Goal: Information Seeking & Learning: Check status

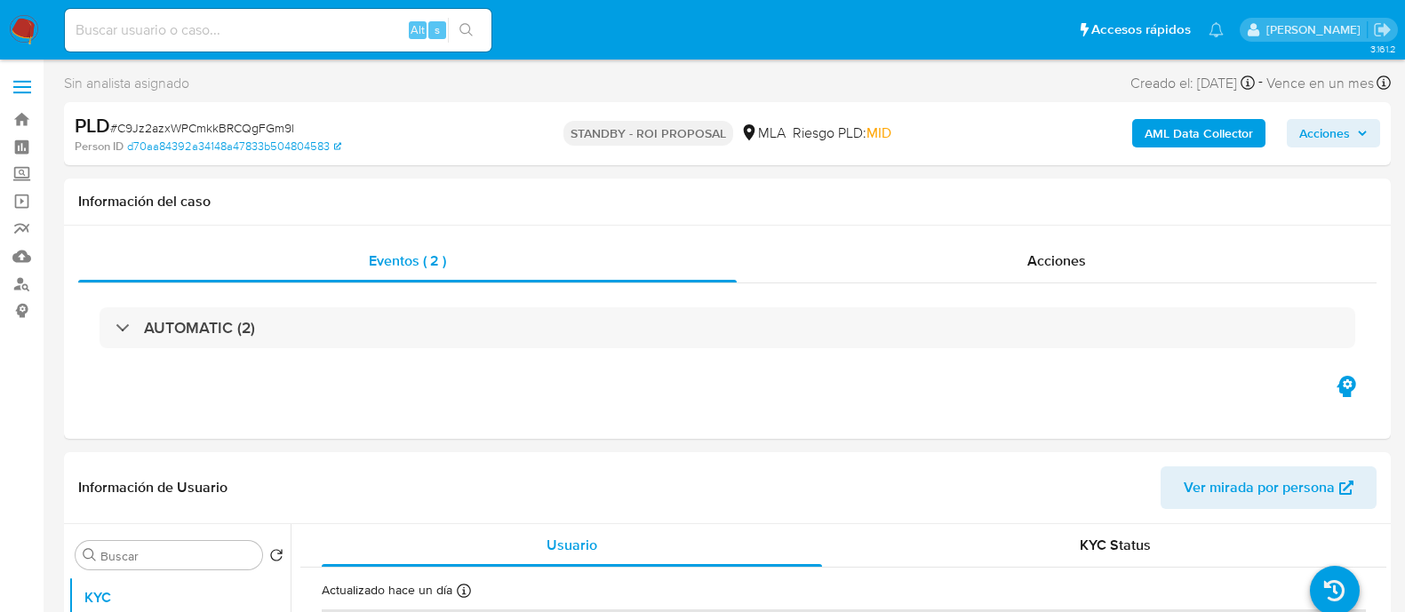
select select "10"
click at [21, 274] on link "Buscador de personas" at bounding box center [105, 284] width 211 height 28
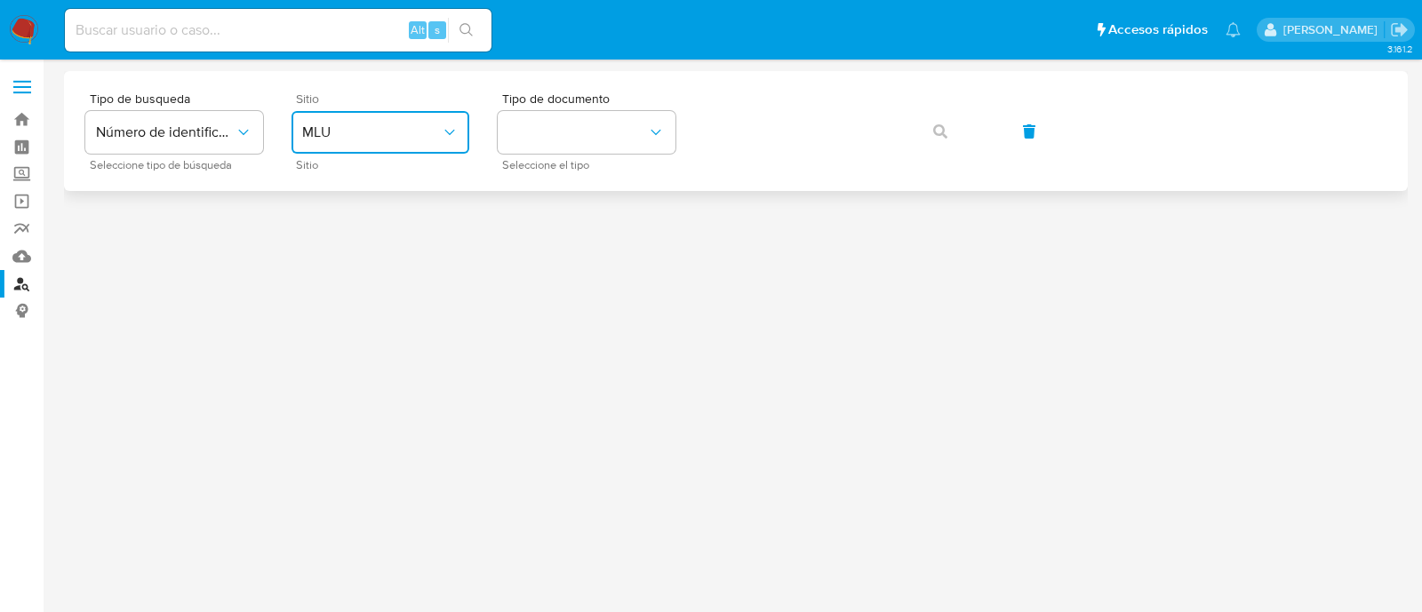
click at [425, 141] on button "MLU" at bounding box center [380, 132] width 178 height 43
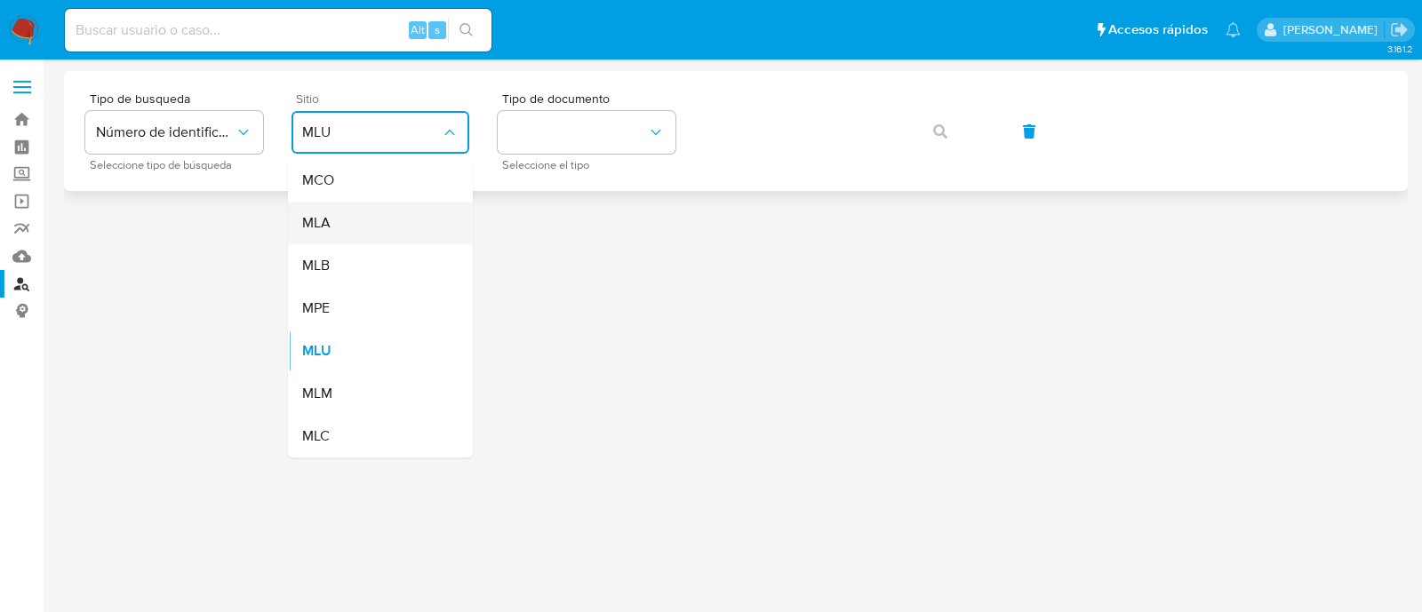
click at [418, 231] on div "MLA" at bounding box center [375, 223] width 146 height 43
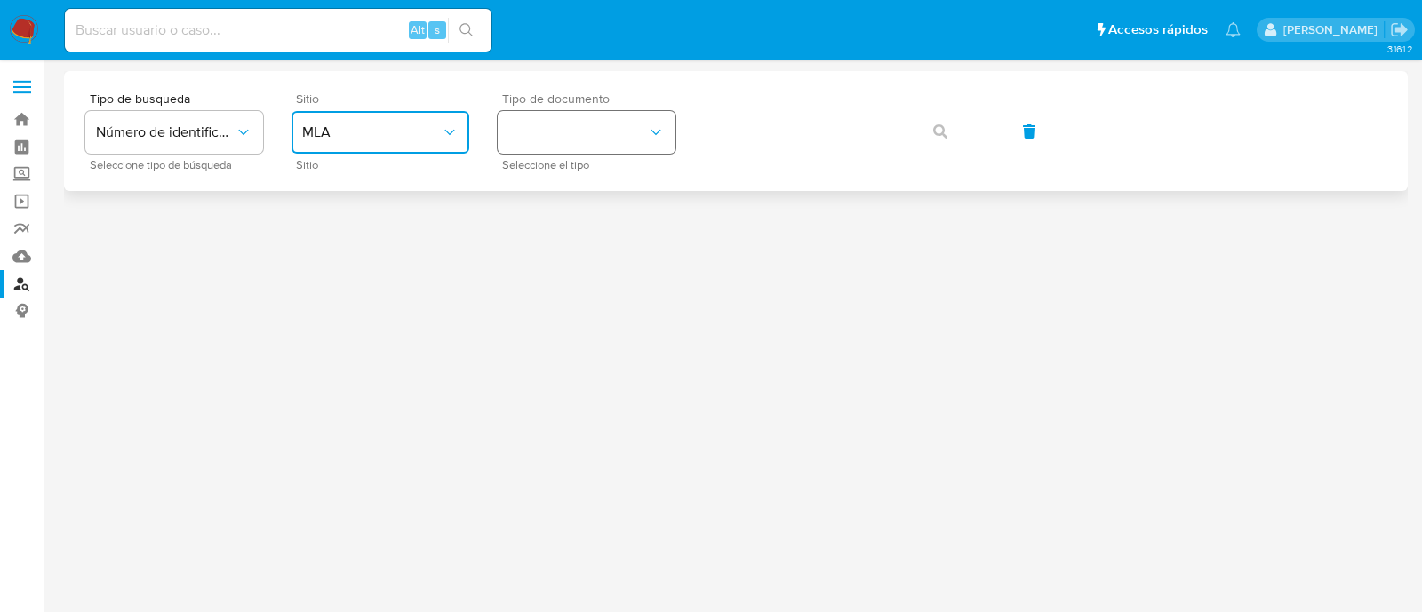
click at [578, 142] on button "identificationType" at bounding box center [587, 132] width 178 height 43
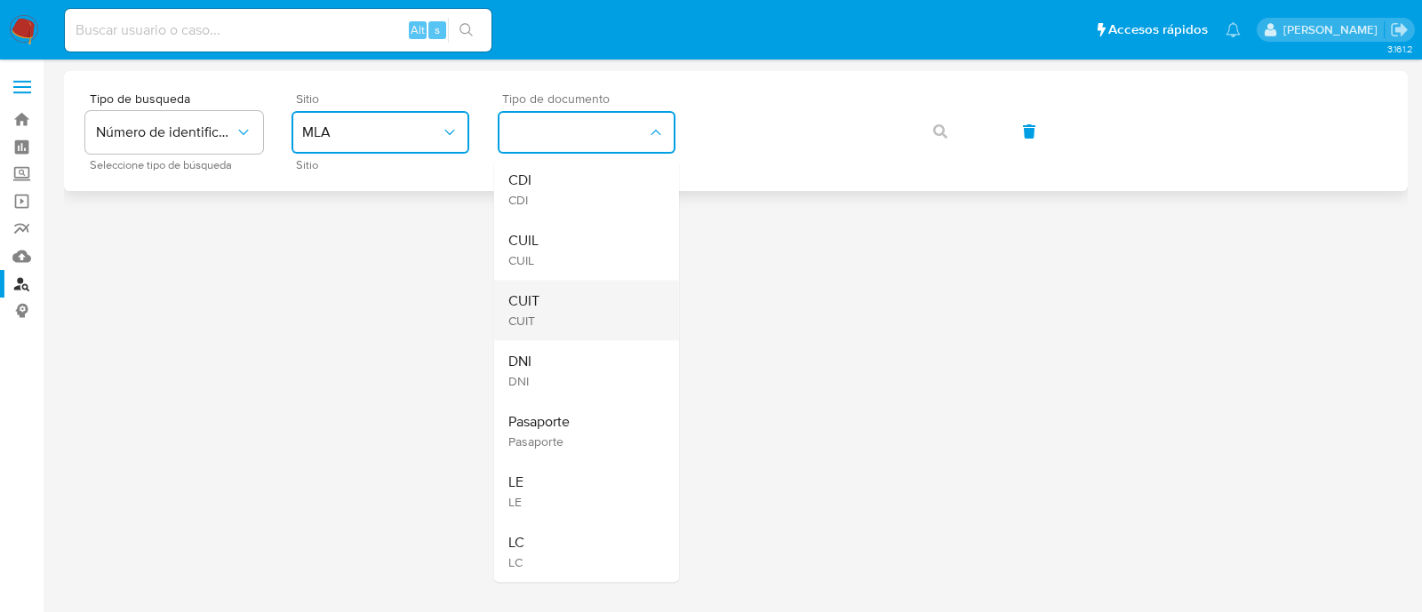
click at [609, 312] on div "CUIT CUIT" at bounding box center [581, 310] width 146 height 60
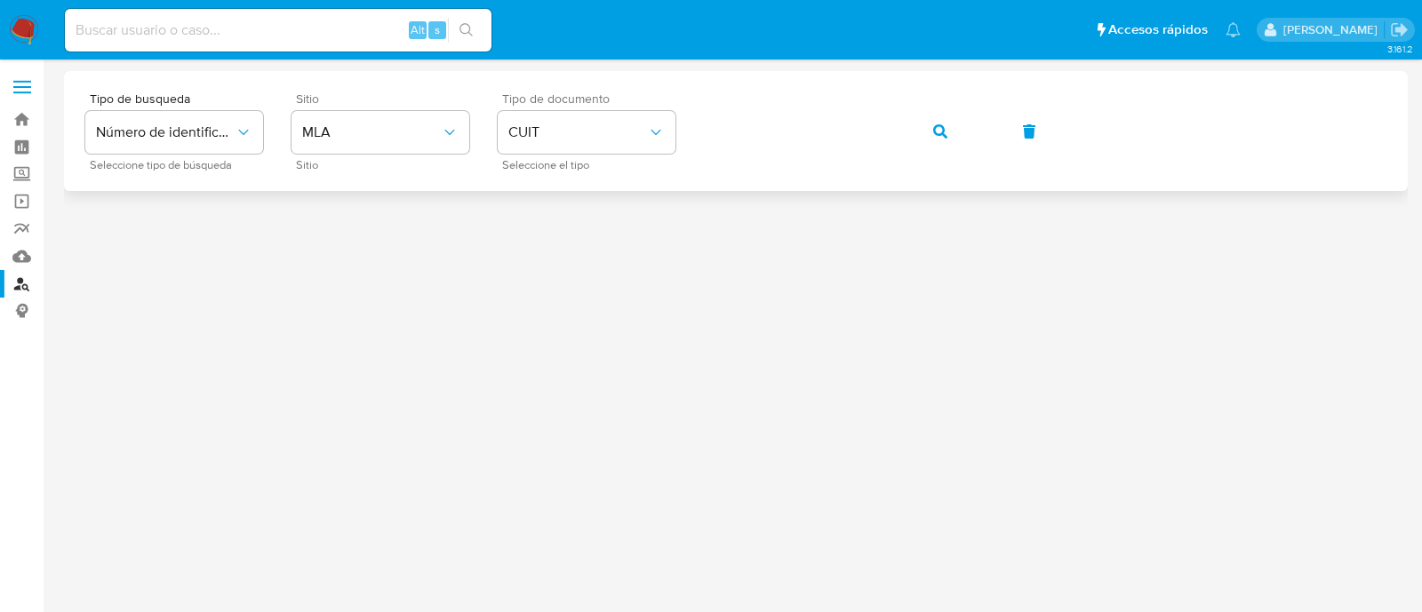
click at [933, 131] on icon "button" at bounding box center [940, 131] width 14 height 14
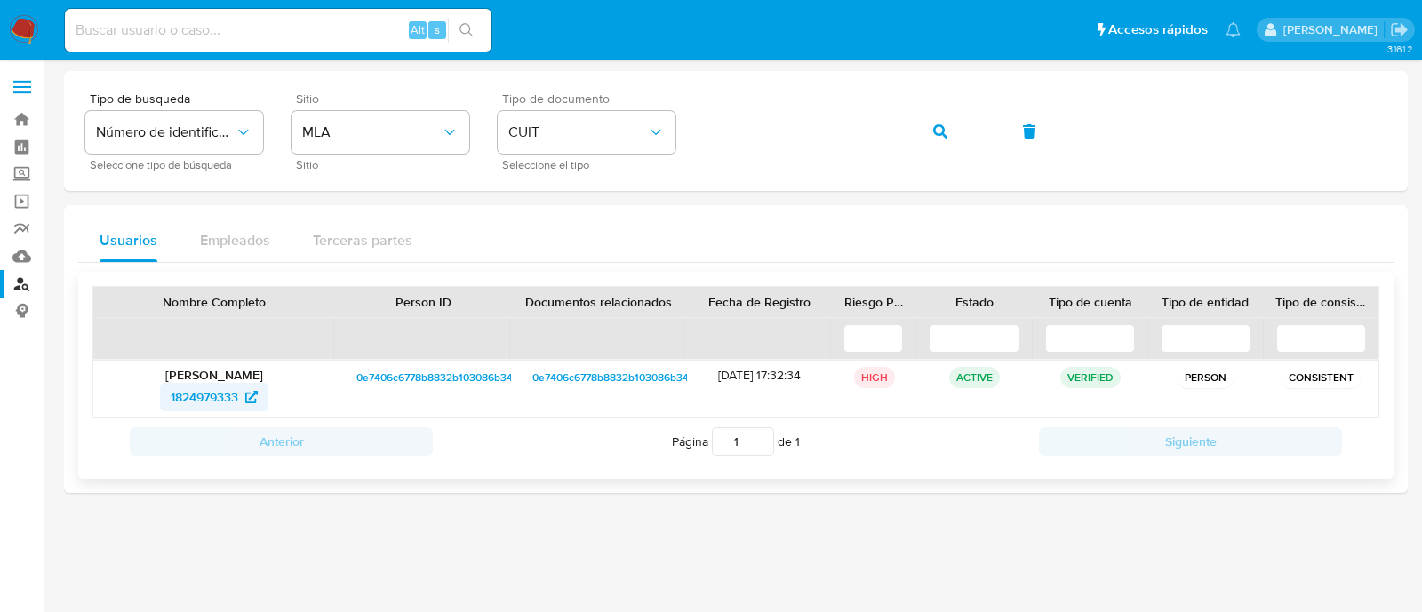
click at [200, 397] on span "1824979333" at bounding box center [205, 397] width 68 height 28
click at [332, 28] on input at bounding box center [278, 30] width 426 height 23
paste input "219911082"
type input "219911082"
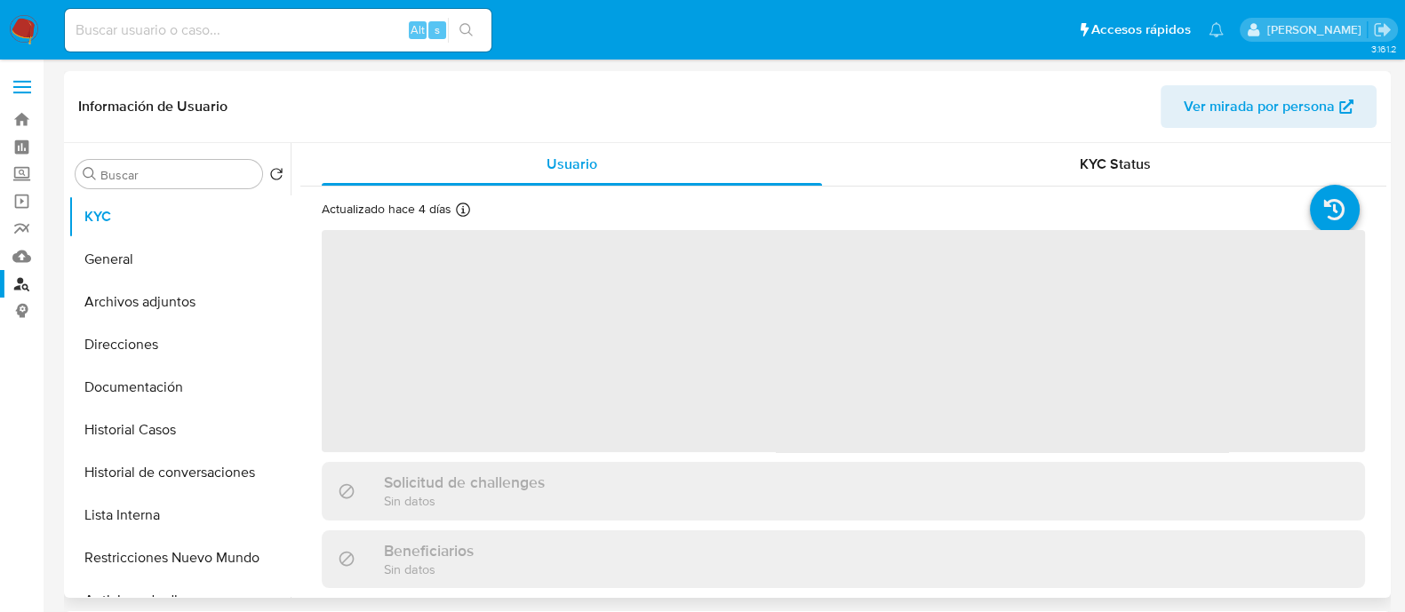
scroll to position [443, 0]
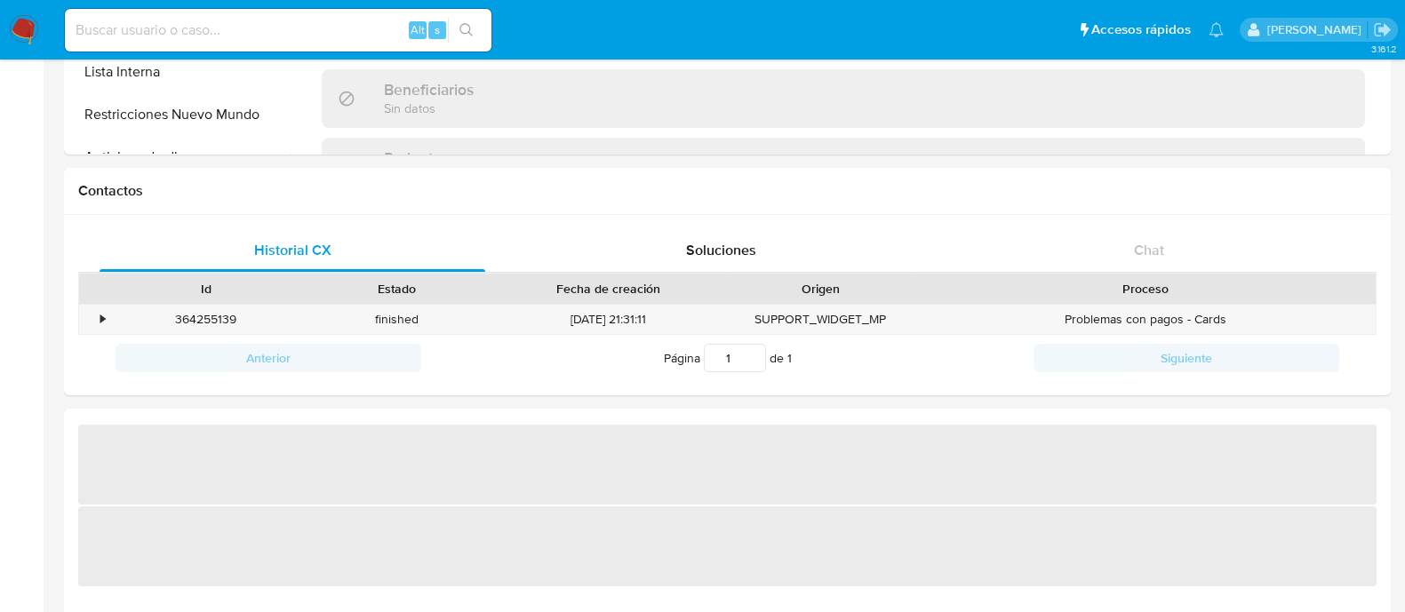
select select "10"
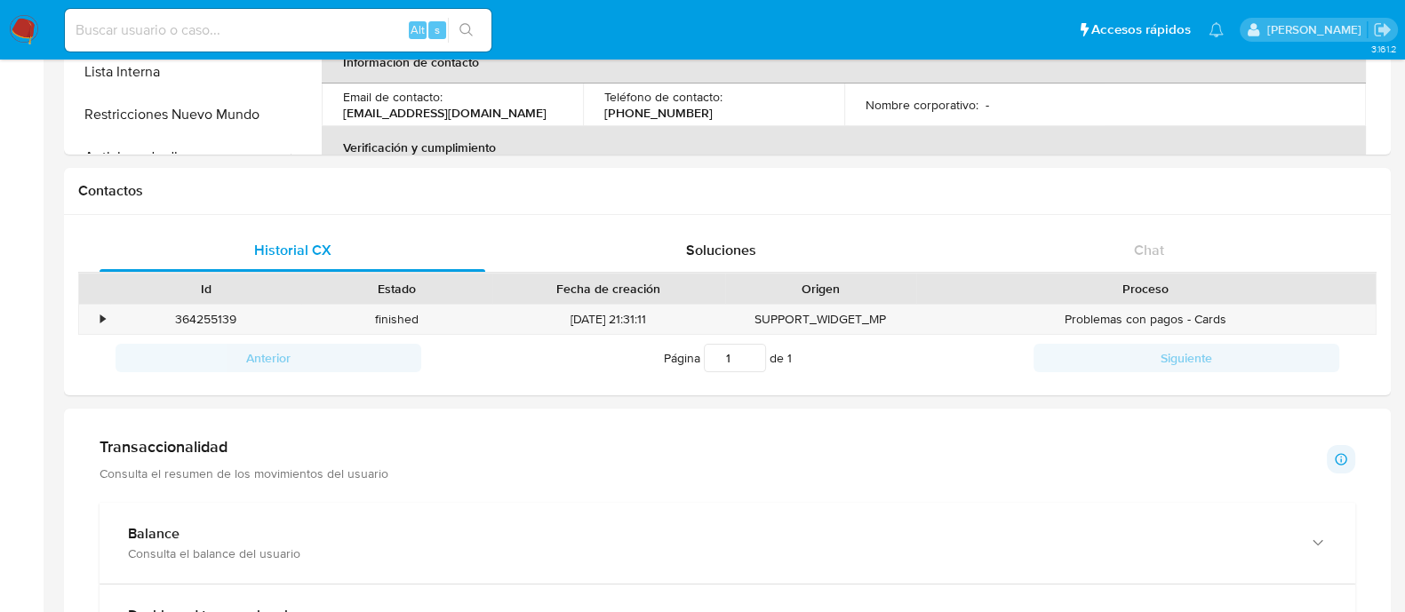
scroll to position [777, 0]
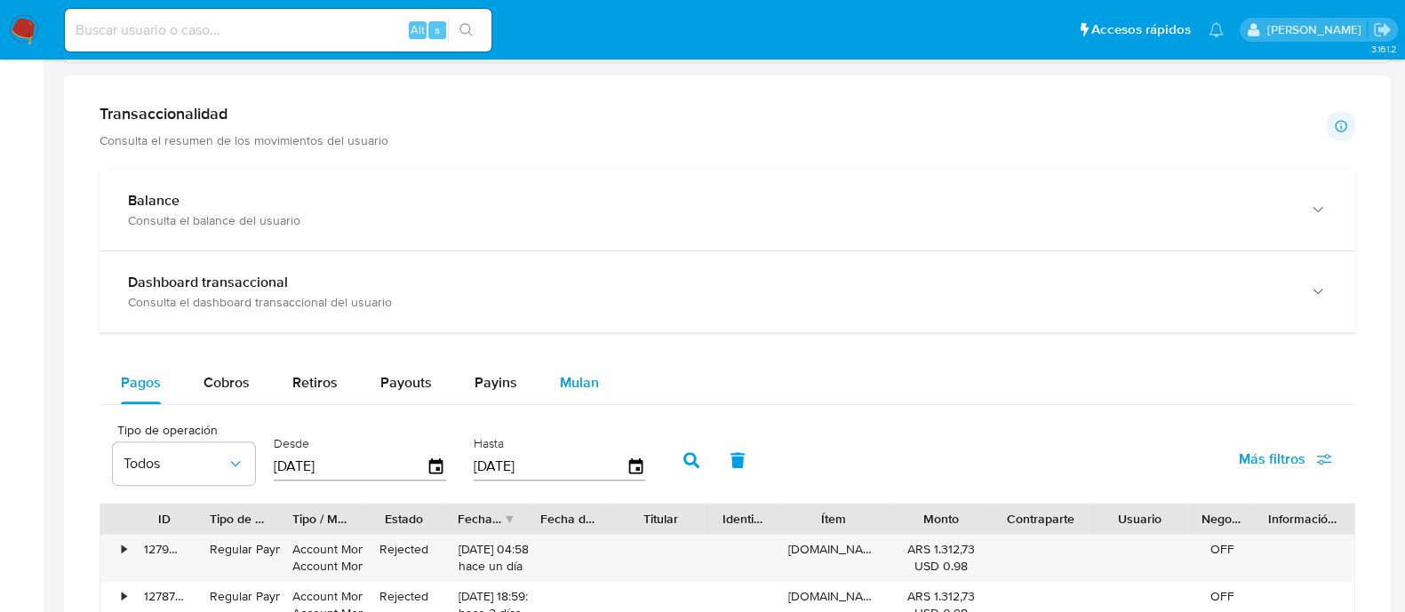
drag, startPoint x: 542, startPoint y: 398, endPoint x: 570, endPoint y: 390, distance: 29.5
click at [545, 397] on button "Mulan" at bounding box center [579, 383] width 82 height 43
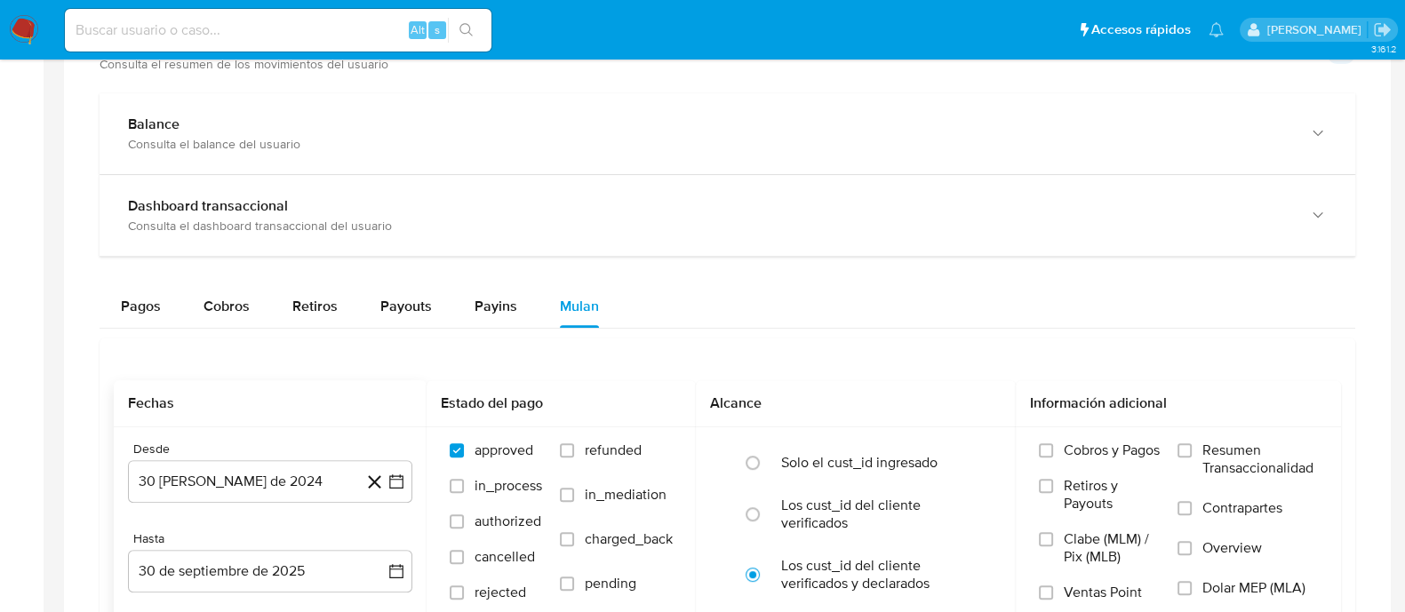
scroll to position [888, 0]
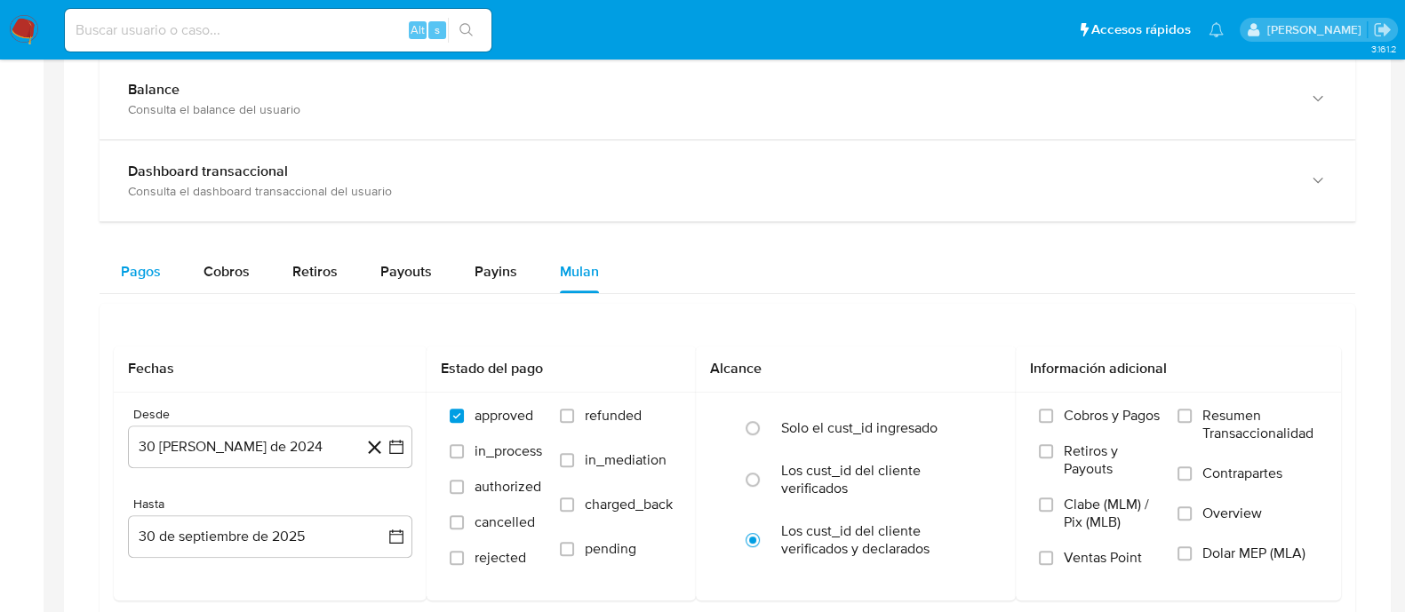
click at [130, 273] on span "Pagos" at bounding box center [141, 271] width 40 height 20
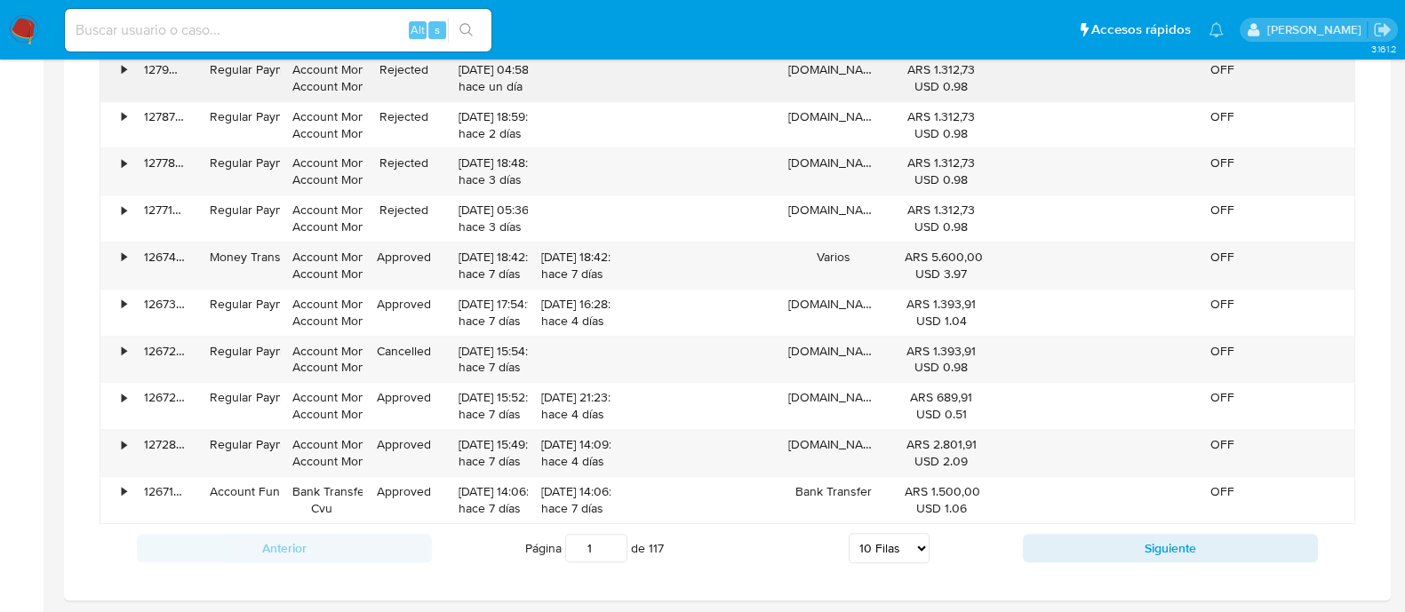
scroll to position [1222, 0]
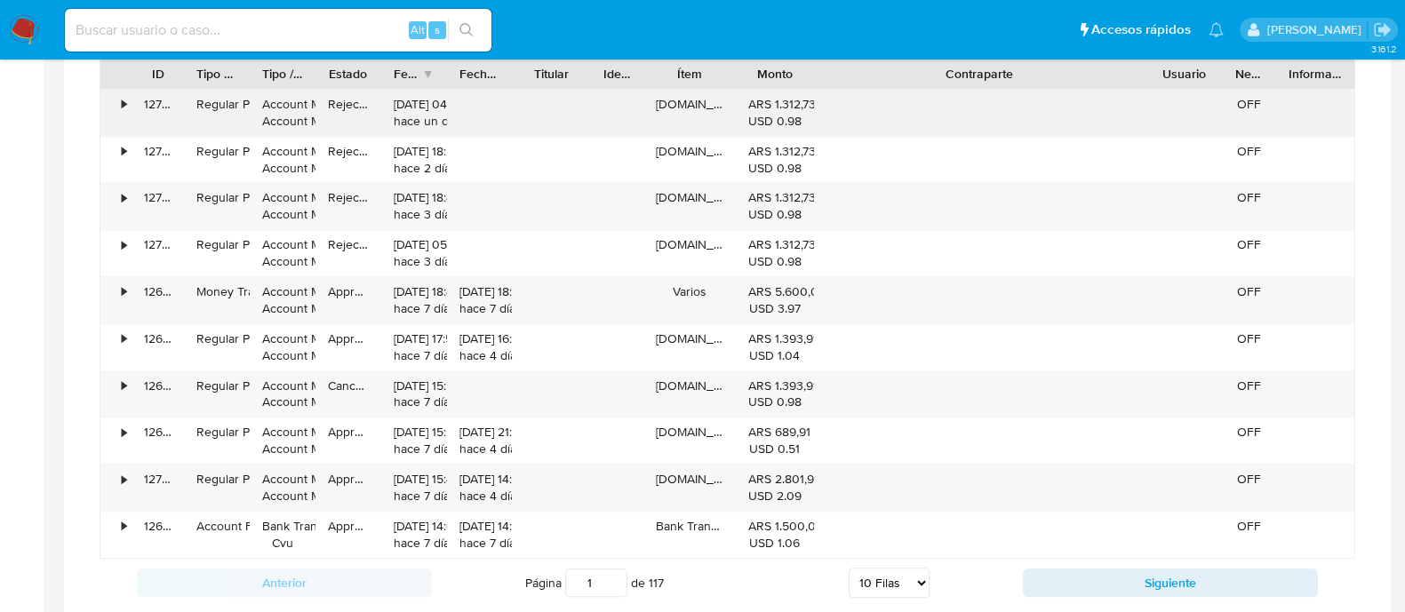
click at [1311, 88] on div "ID Tipo de operación Tipo / Método Estado Fecha de creación Fecha de aprobación…" at bounding box center [727, 308] width 1255 height 501
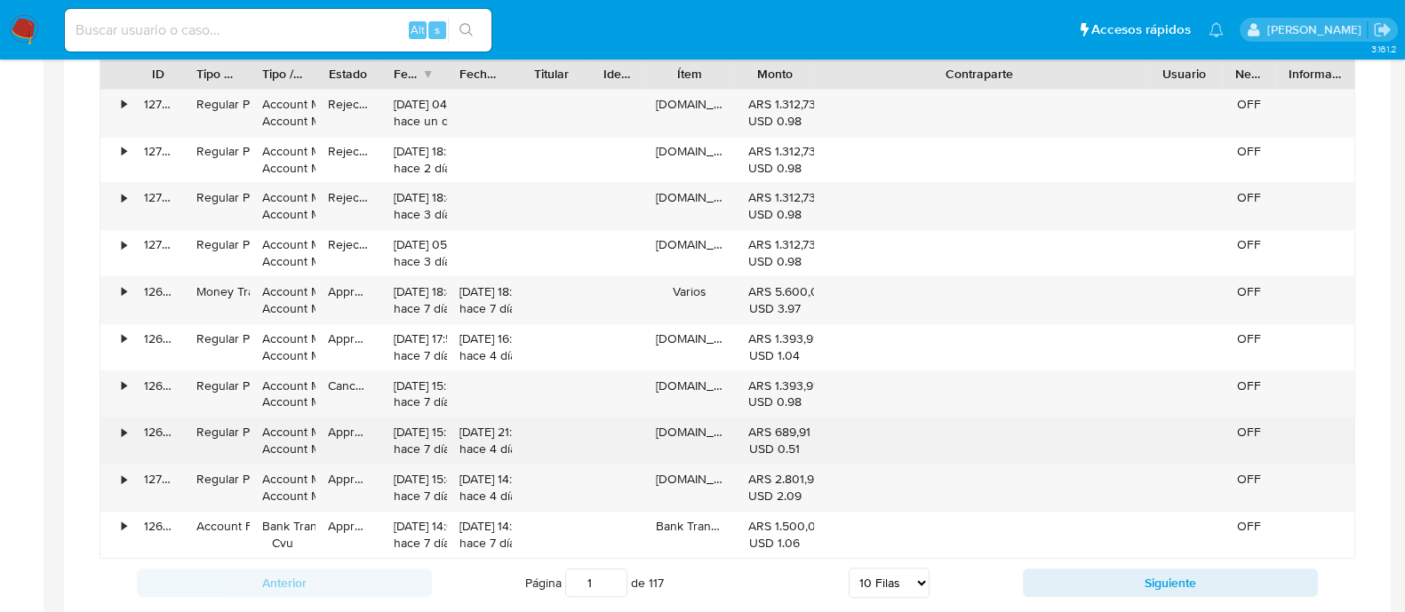
scroll to position [1111, 0]
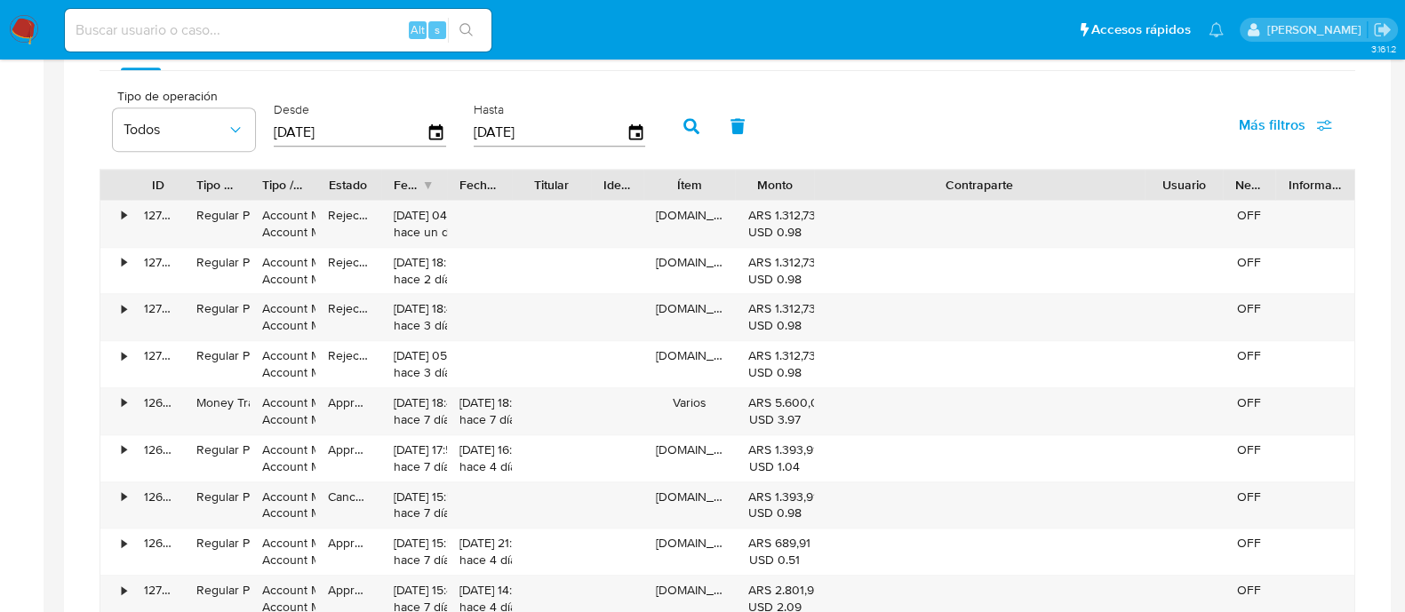
drag, startPoint x: 655, startPoint y: 184, endPoint x: 720, endPoint y: 184, distance: 64.9
click at [720, 184] on div "ID Tipo de operación Tipo / Método Estado Fecha de creación Fecha de aprobación…" at bounding box center [727, 185] width 1254 height 30
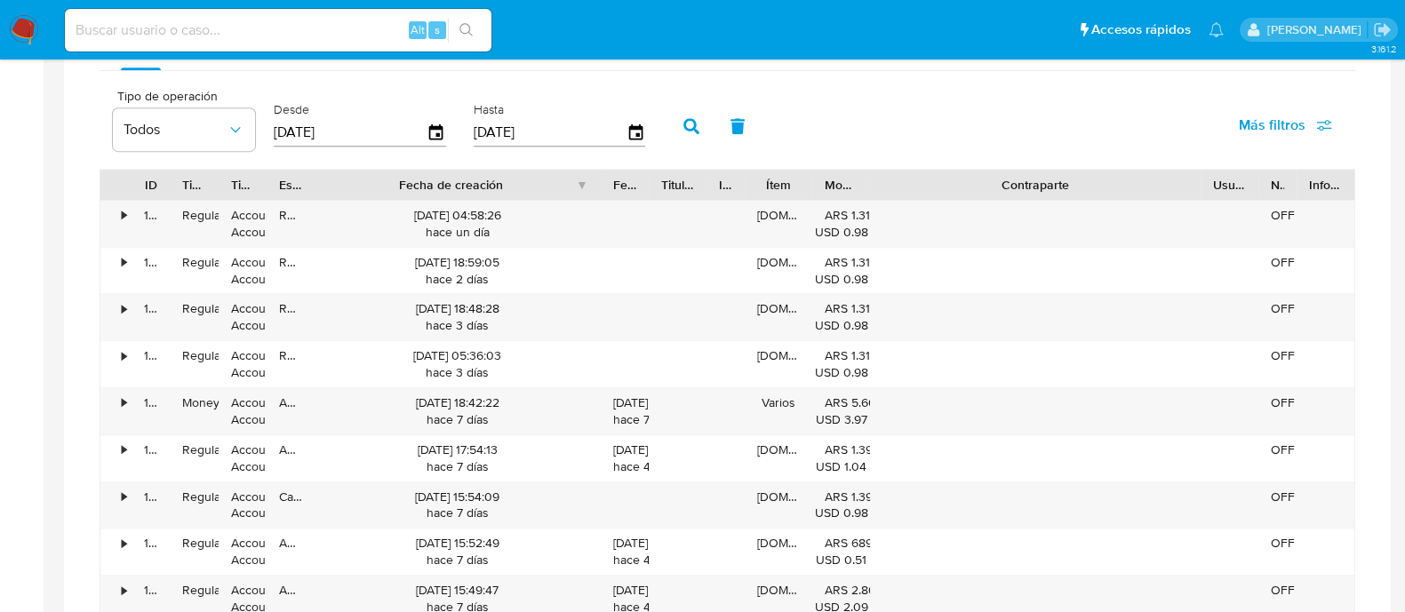
drag, startPoint x: 517, startPoint y: 188, endPoint x: 669, endPoint y: 187, distance: 151.9
click at [669, 187] on div "ID Tipo de operación Tipo / Método Estado Fecha de creación Fecha de aprobación…" at bounding box center [727, 185] width 1254 height 30
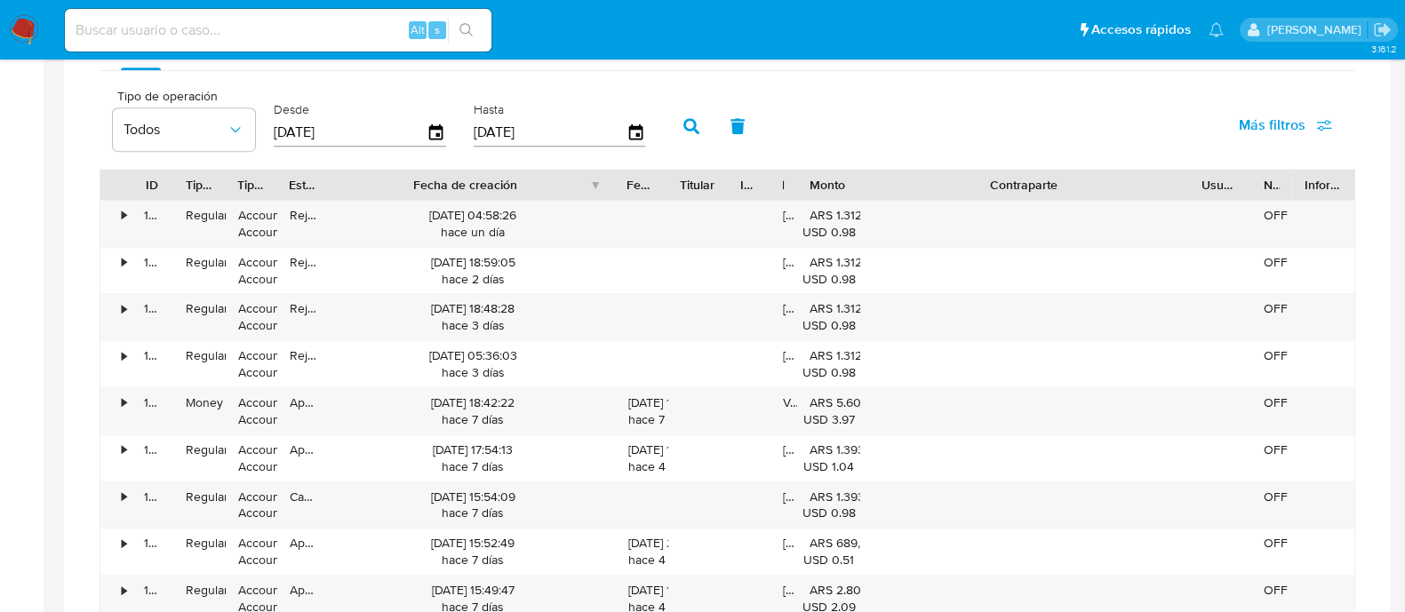
drag, startPoint x: 804, startPoint y: 179, endPoint x: 756, endPoint y: 188, distance: 49.0
click at [756, 188] on div "ID Tipo de operación Tipo / Método Estado Fecha de creación Fecha de aprobación…" at bounding box center [727, 185] width 1254 height 30
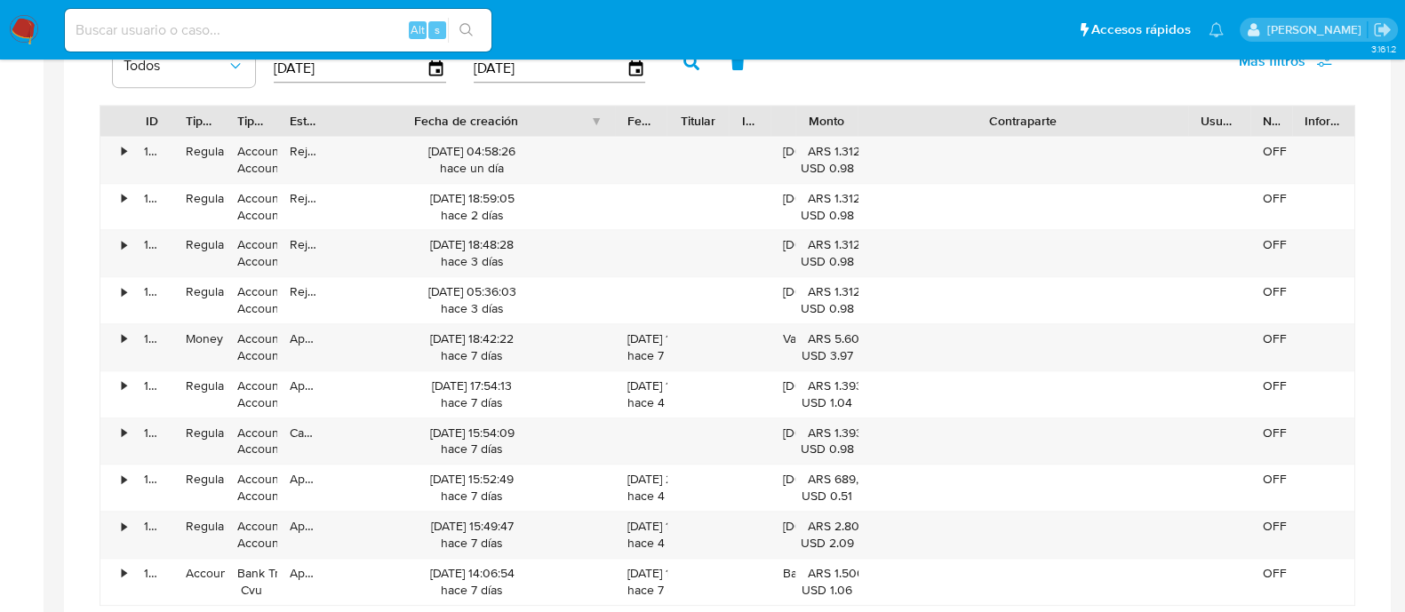
scroll to position [1222, 0]
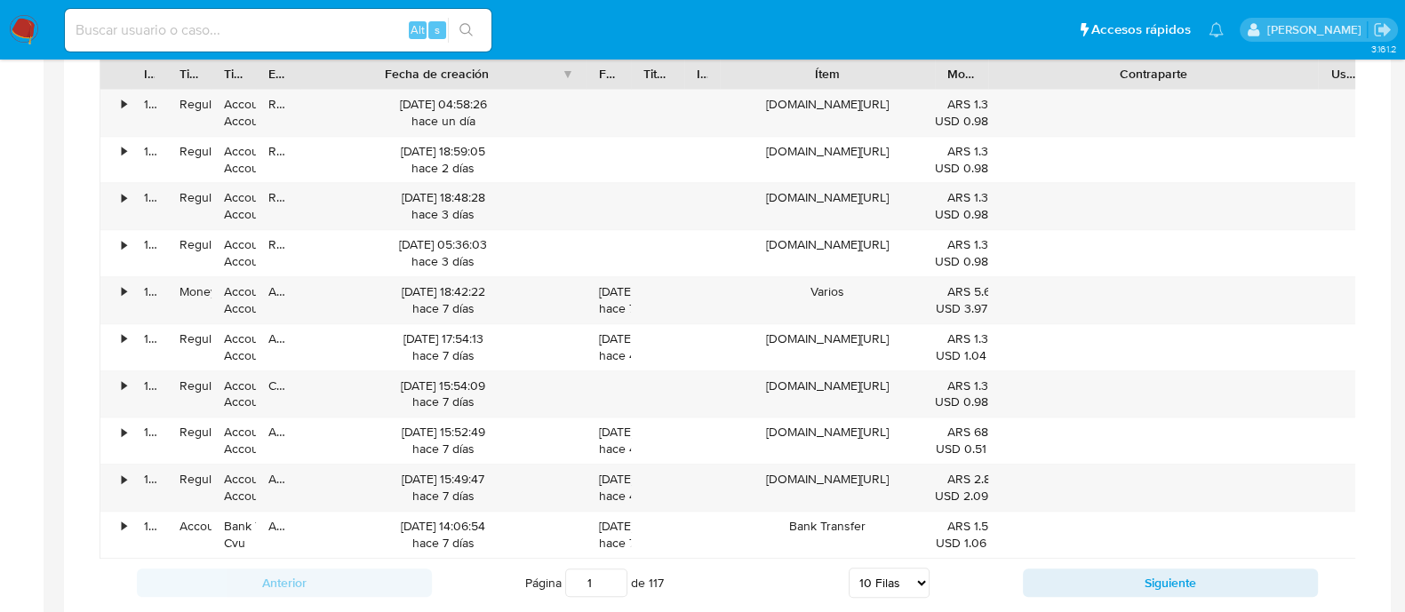
click at [996, 96] on div "ID Tipo de operación Tipo / Método Estado Fecha de creación Fecha de aprobación…" at bounding box center [727, 308] width 1255 height 501
drag, startPoint x: 540, startPoint y: 76, endPoint x: 566, endPoint y: 77, distance: 25.8
click at [566, 77] on div "Fecha de creación" at bounding box center [443, 74] width 286 height 30
click at [449, 98] on div "29/09/2025 04:58:26 hace un día" at bounding box center [443, 113] width 261 height 34
drag, startPoint x: 457, startPoint y: 98, endPoint x: 531, endPoint y: 101, distance: 74.7
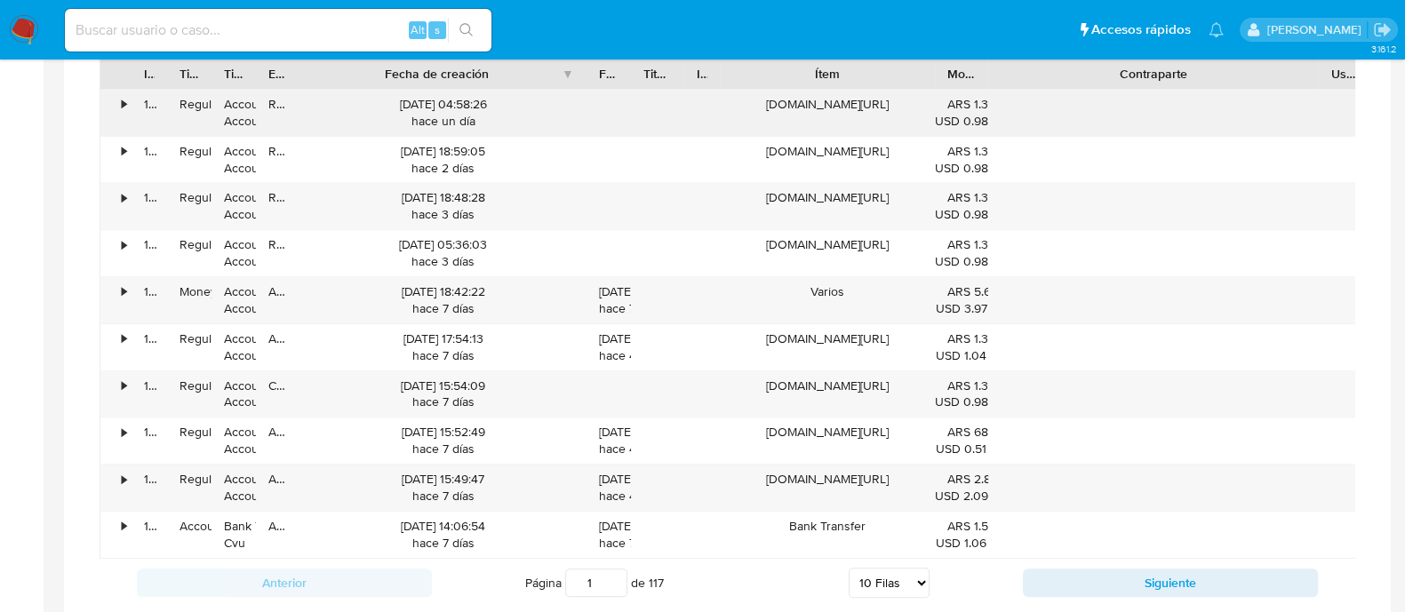
click at [531, 101] on div "29/09/2025 04:58:26 hace un día" at bounding box center [443, 113] width 261 height 34
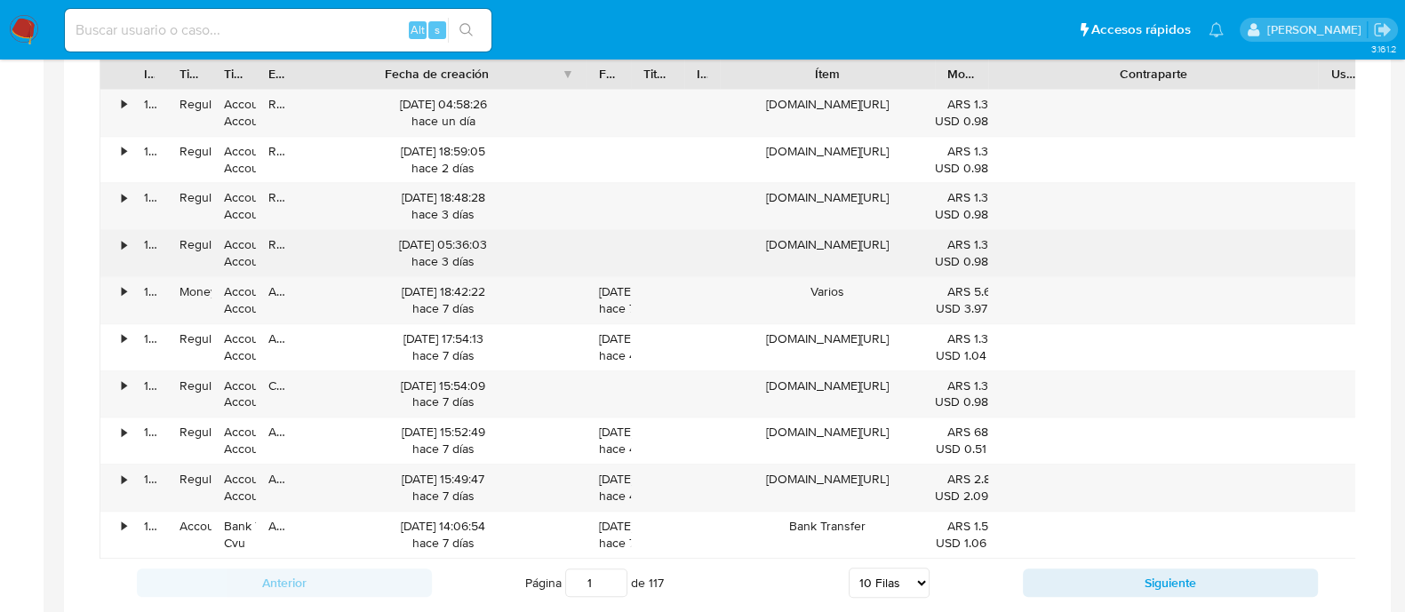
click at [471, 242] on div "27/09/2025 05:36:03 hace 3 días" at bounding box center [443, 253] width 261 height 34
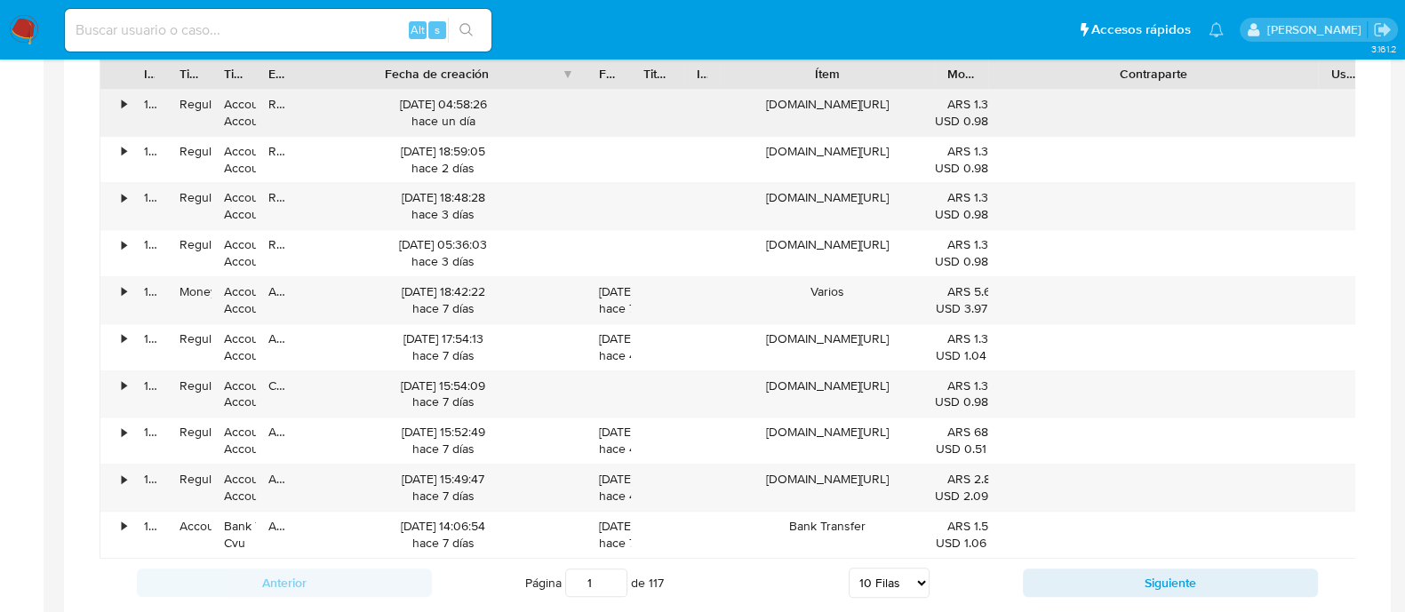
click at [487, 99] on div "29/09/2025 04:58:26 hace un día" at bounding box center [443, 113] width 261 height 34
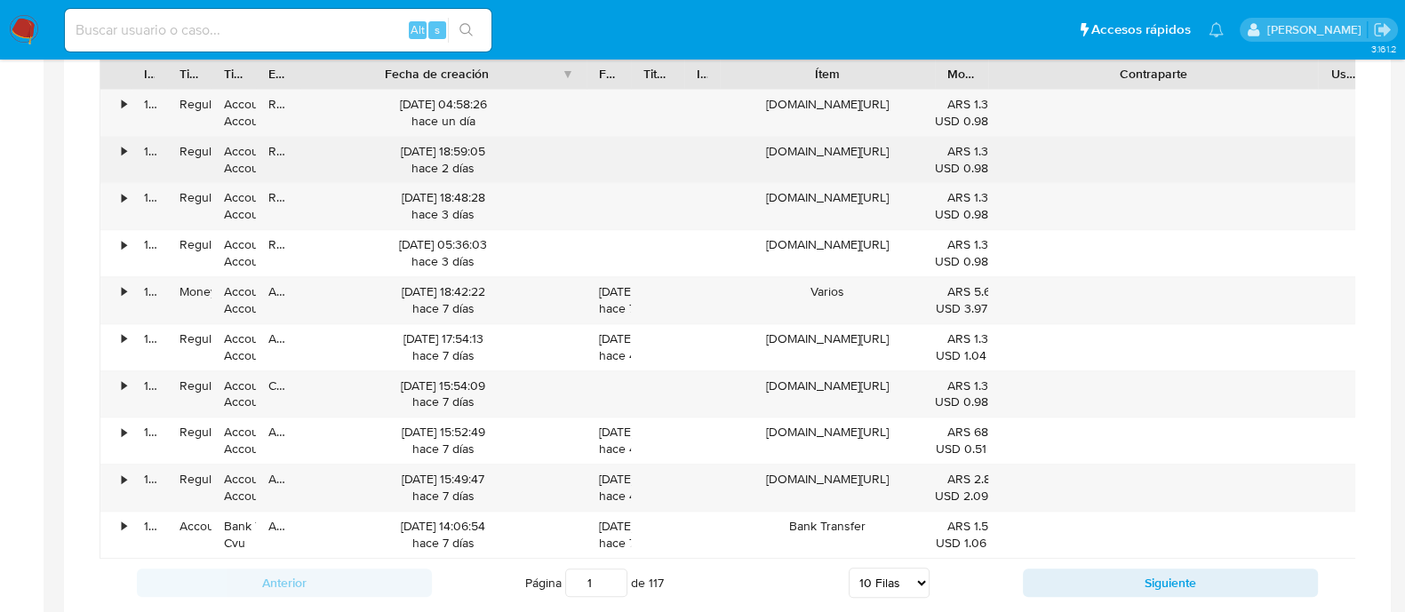
click at [478, 144] on div "28/09/2025 18:59:05 hace 2 días" at bounding box center [443, 160] width 261 height 34
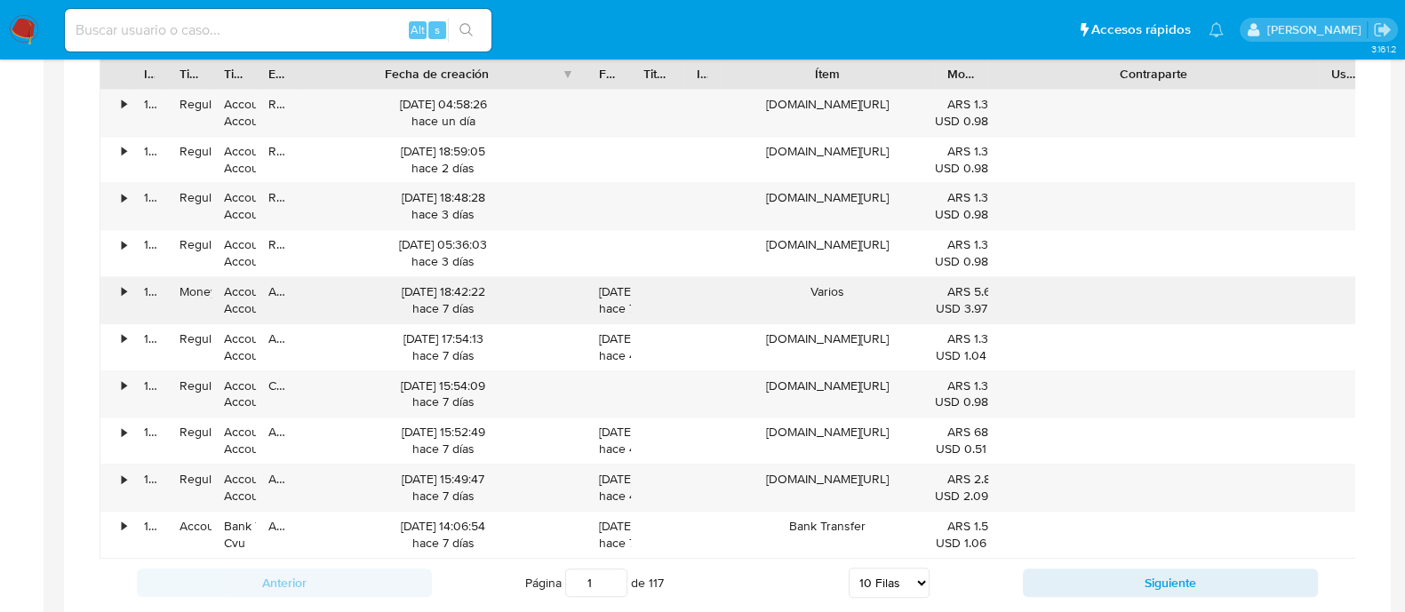
click at [498, 296] on div "23/09/2025 18:42:22 hace 7 días" at bounding box center [443, 300] width 261 height 34
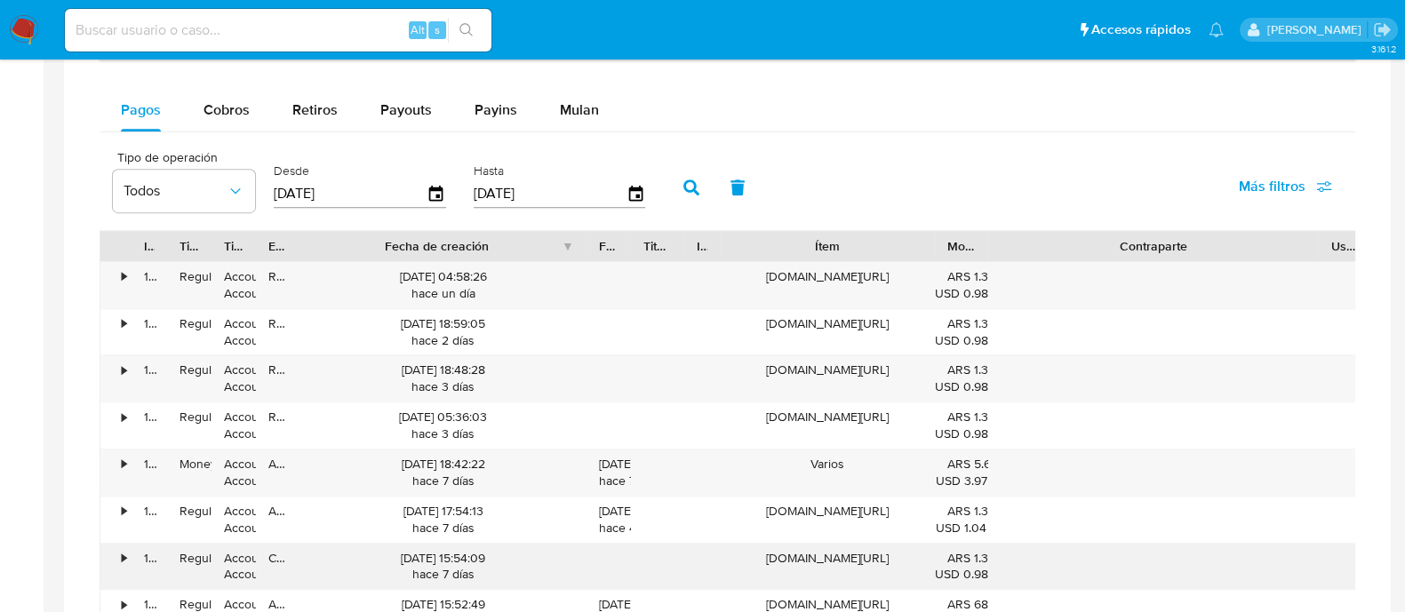
scroll to position [1000, 0]
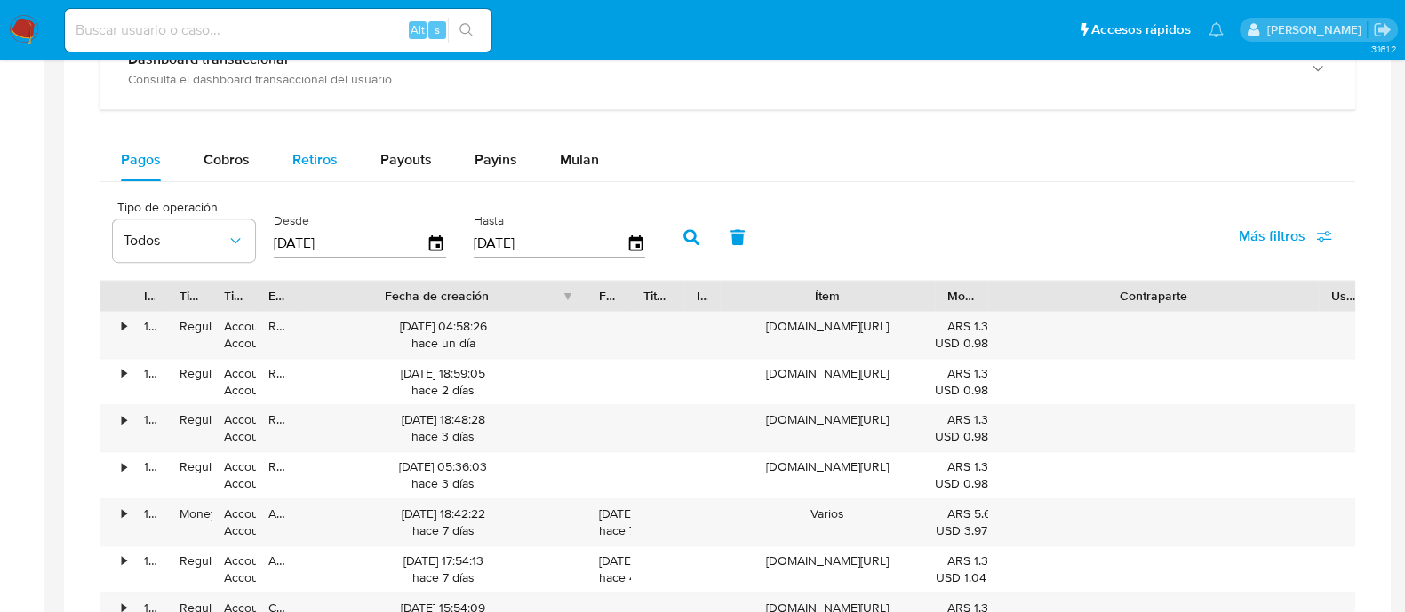
click at [303, 162] on span "Retiros" at bounding box center [314, 159] width 45 height 20
select select "10"
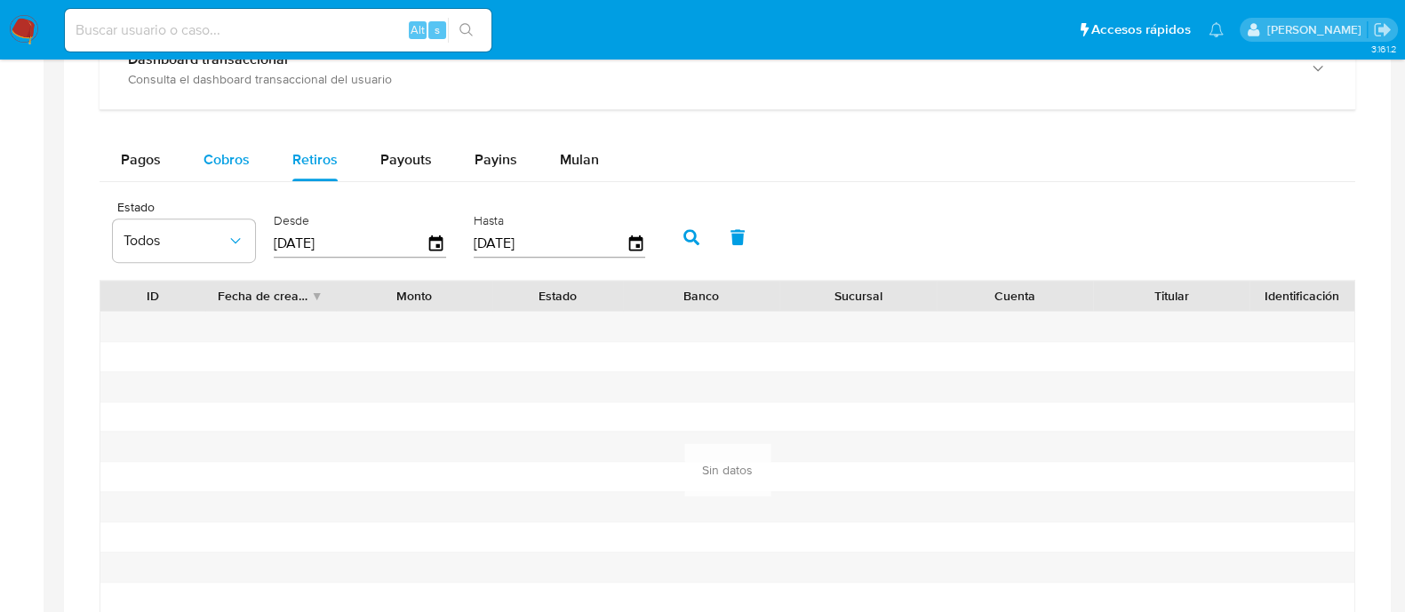
click at [227, 149] on span "Cobros" at bounding box center [226, 159] width 46 height 20
select select "10"
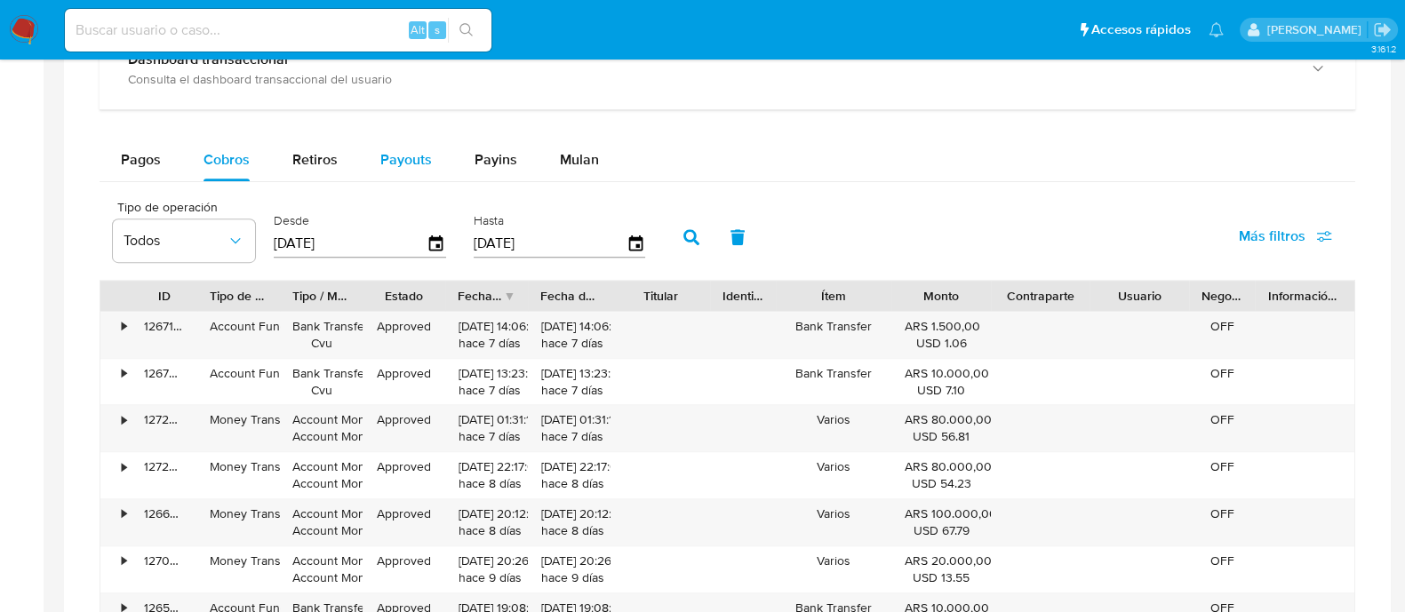
click at [419, 174] on div "Payouts" at bounding box center [406, 160] width 52 height 43
select select "10"
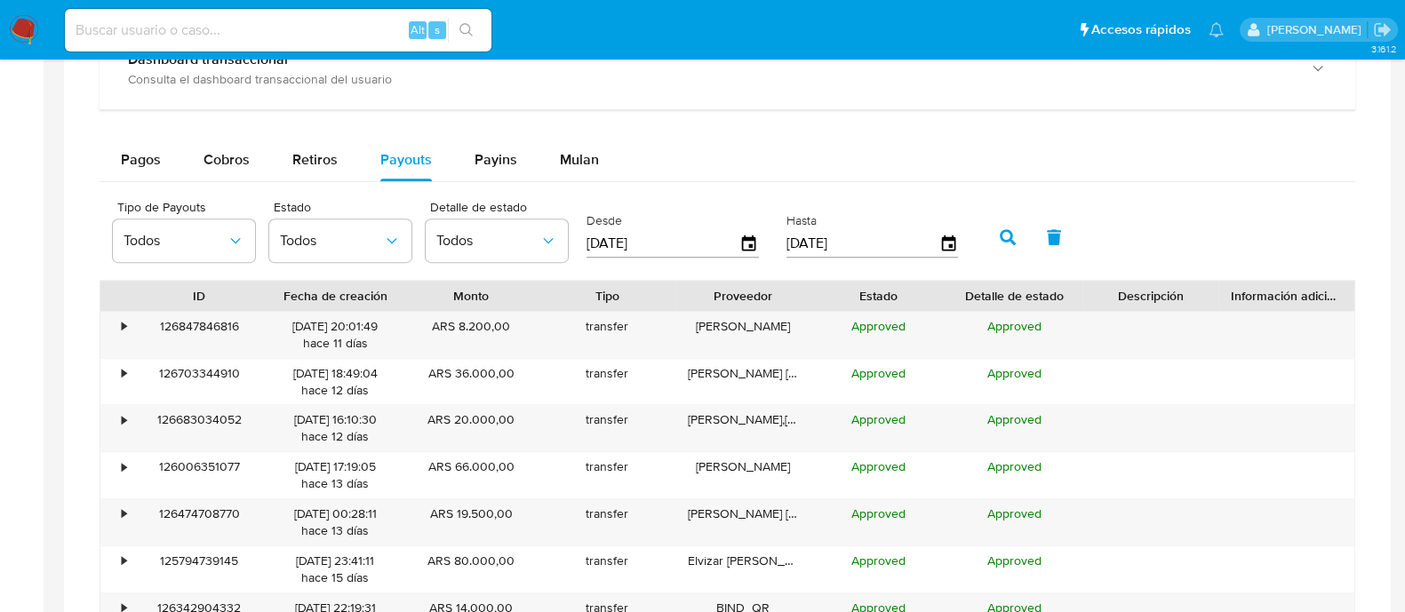
click at [361, 37] on input at bounding box center [278, 30] width 426 height 23
paste input "219911082"
type input "219911082"
click at [109, 157] on button "Pagos" at bounding box center [141, 160] width 83 height 43
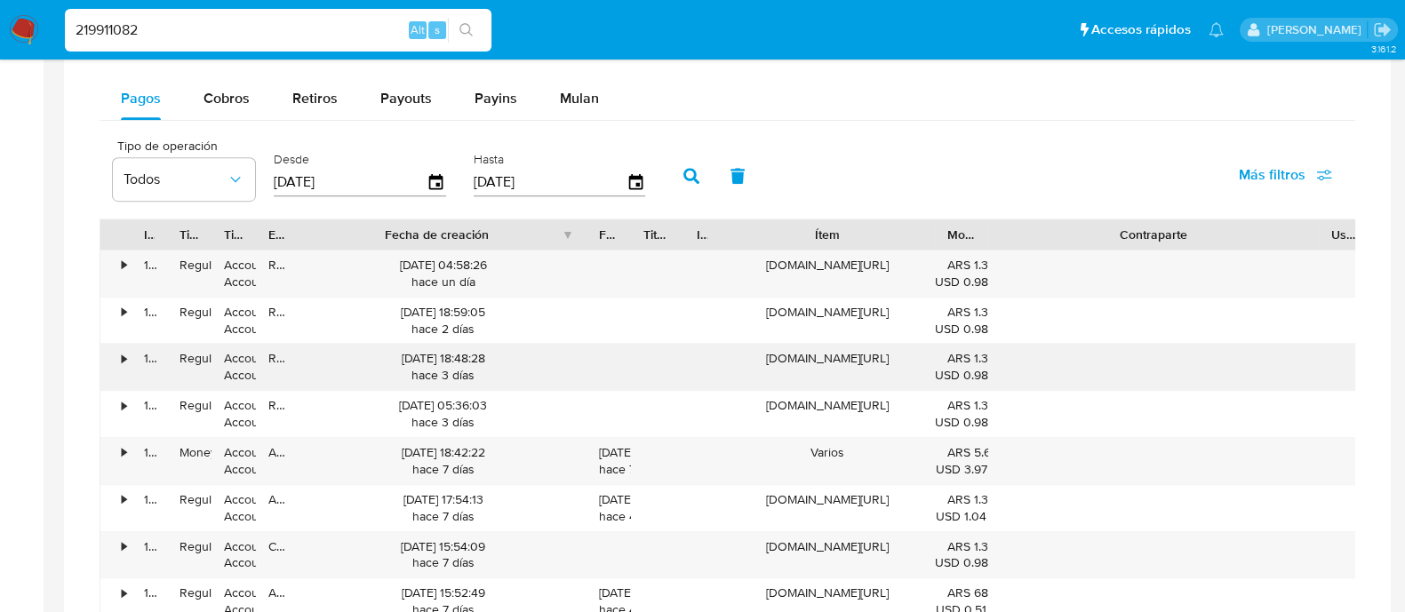
scroll to position [1111, 0]
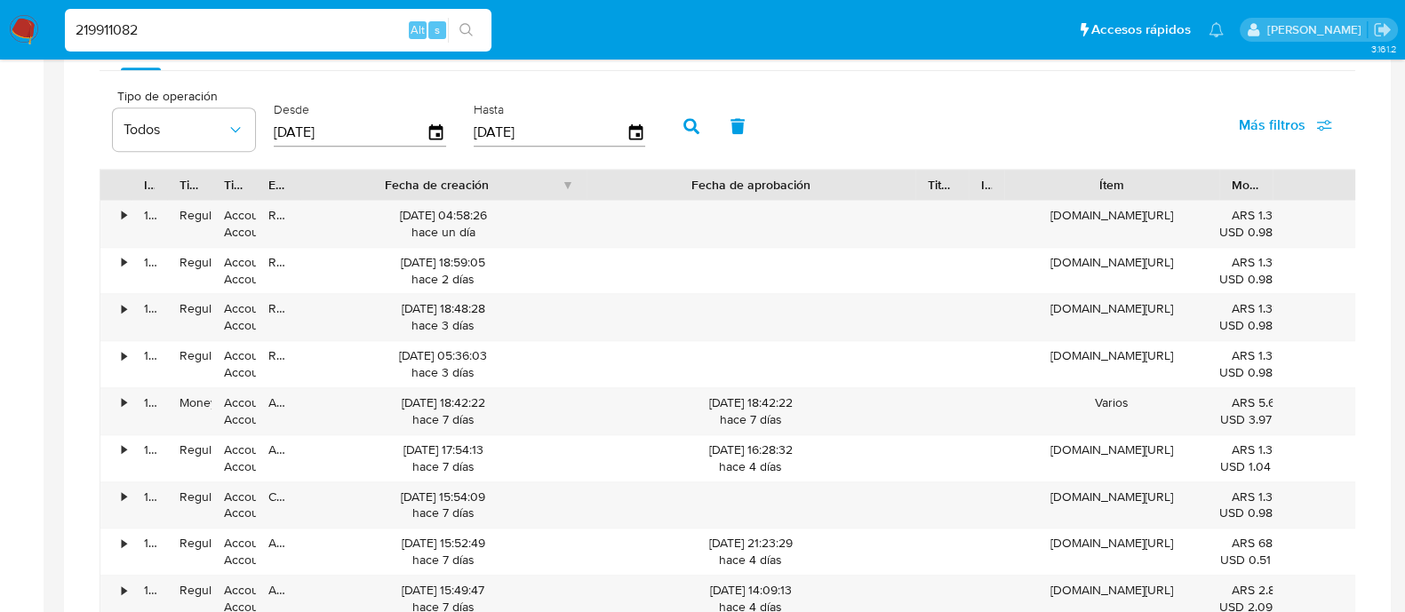
click at [923, 207] on div "ID Tipo de operación Tipo / Método Estado Fecha de creación Fecha de aprobación…" at bounding box center [727, 419] width 1255 height 501
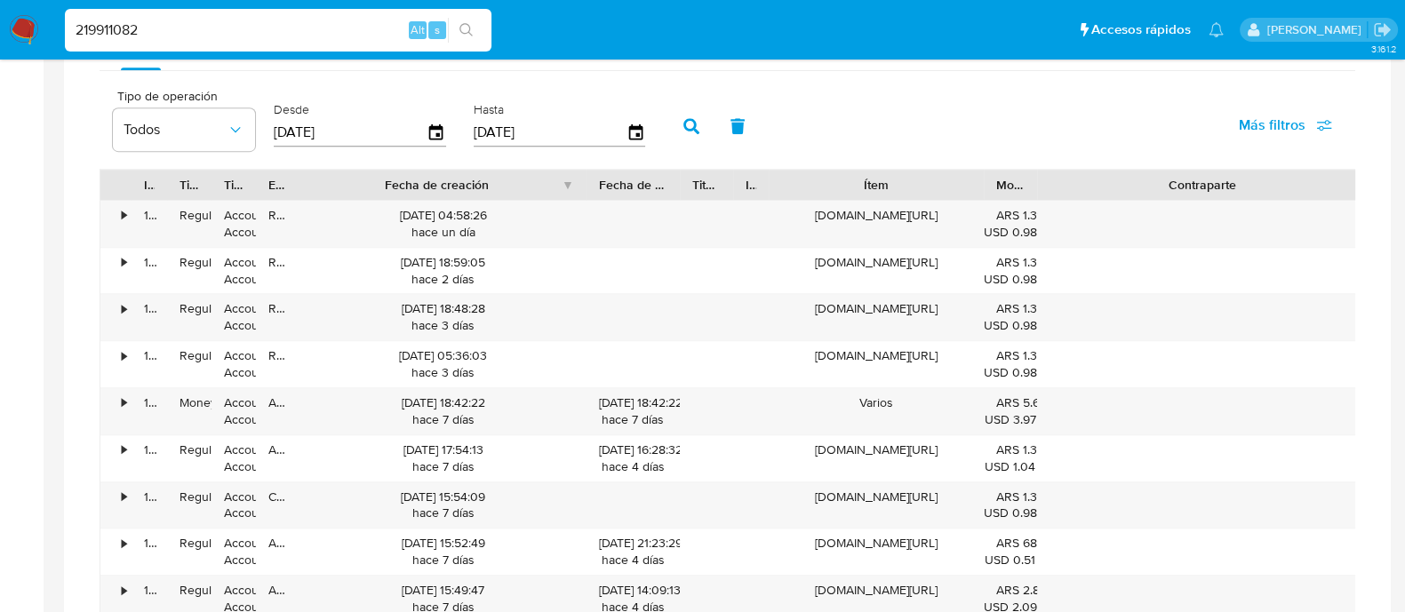
drag, startPoint x: 912, startPoint y: 185, endPoint x: 678, endPoint y: 193, distance: 234.7
click at [678, 193] on div at bounding box center [680, 185] width 32 height 30
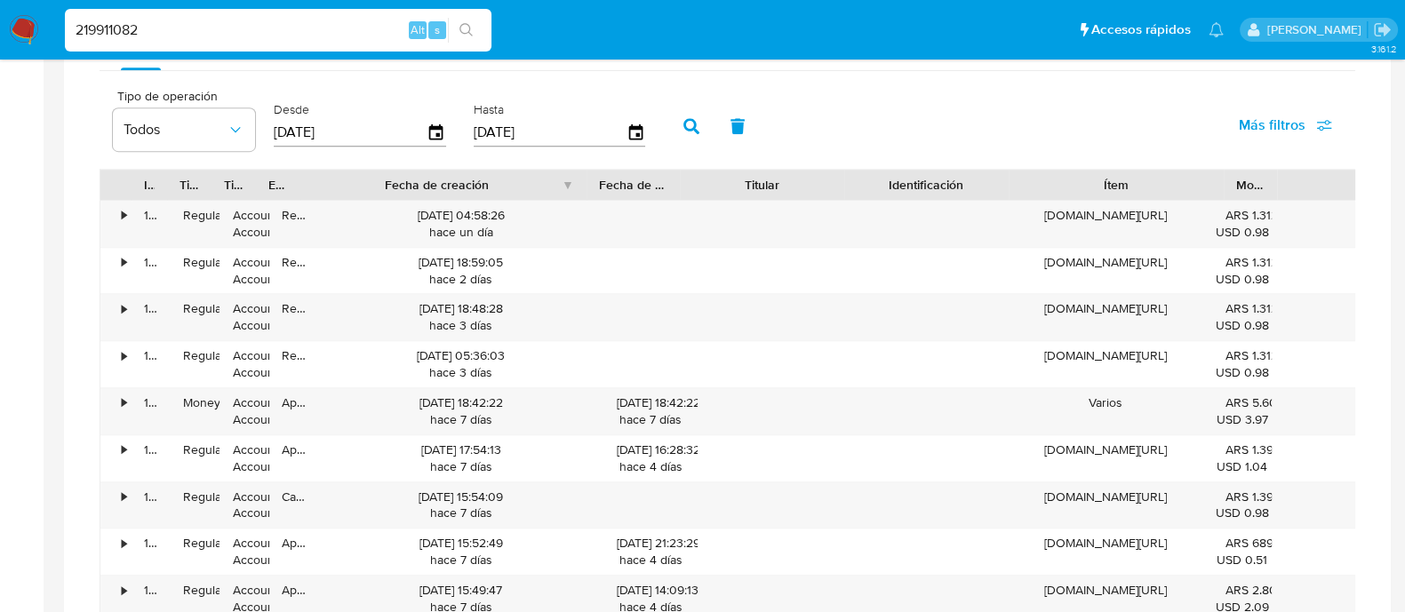
drag, startPoint x: 835, startPoint y: 190, endPoint x: 873, endPoint y: 189, distance: 38.2
click at [860, 189] on div at bounding box center [844, 185] width 32 height 30
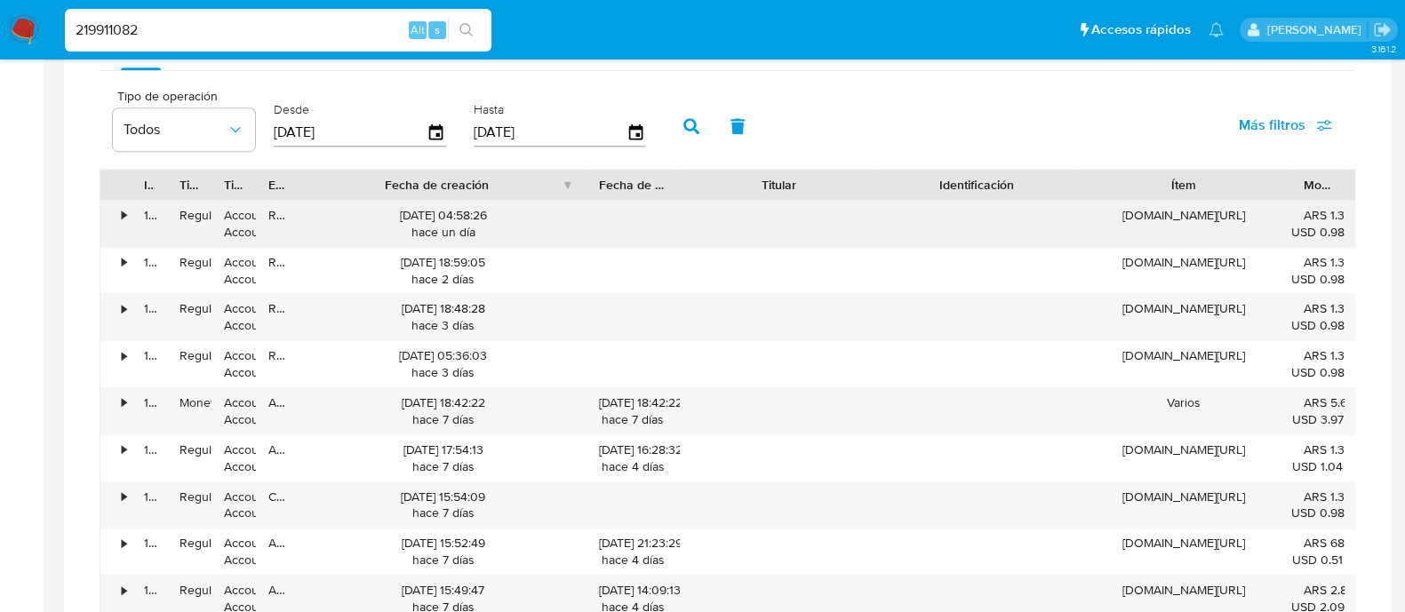
drag, startPoint x: 522, startPoint y: 357, endPoint x: 267, endPoint y: 207, distance: 296.7
click at [267, 207] on div "• 127909751430 Regular Payment Account Money Account Money Rejected 29/09/2025 …" at bounding box center [958, 435] width 1716 height 470
click at [1199, 310] on div "Apple.com/bill" at bounding box center [1183, 317] width 215 height 46
click at [1198, 310] on div "Apple.com/bill" at bounding box center [1183, 317] width 215 height 46
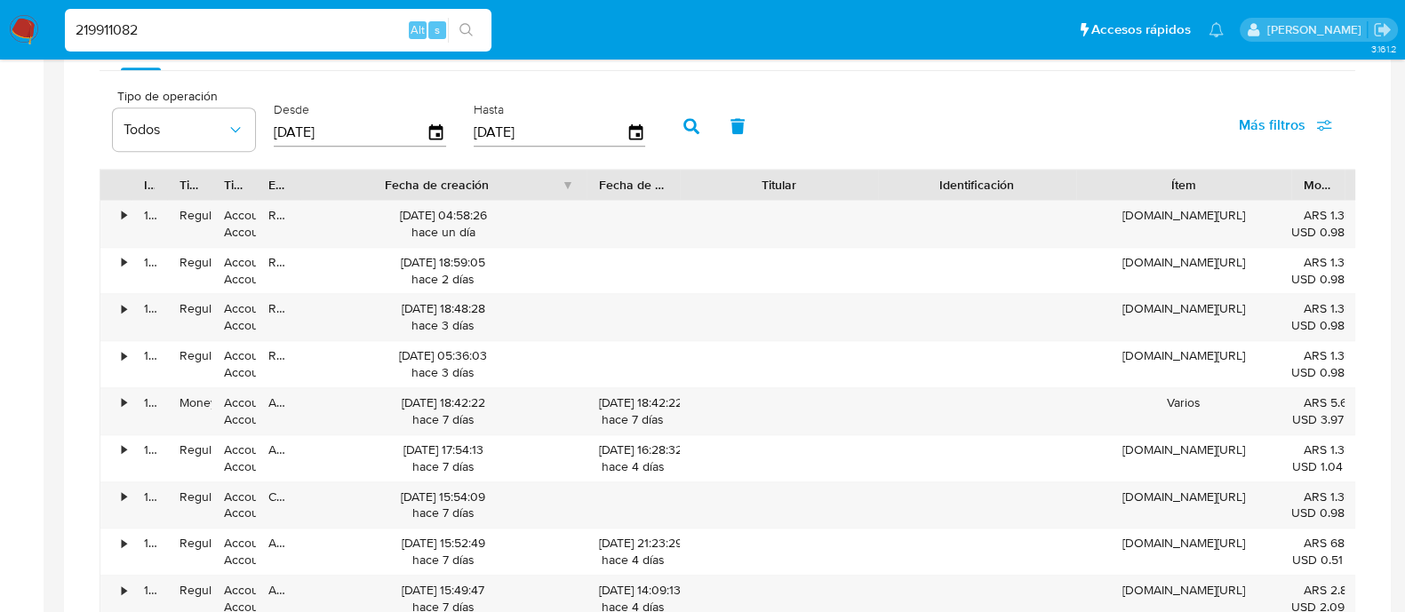
scroll to position [1000, 0]
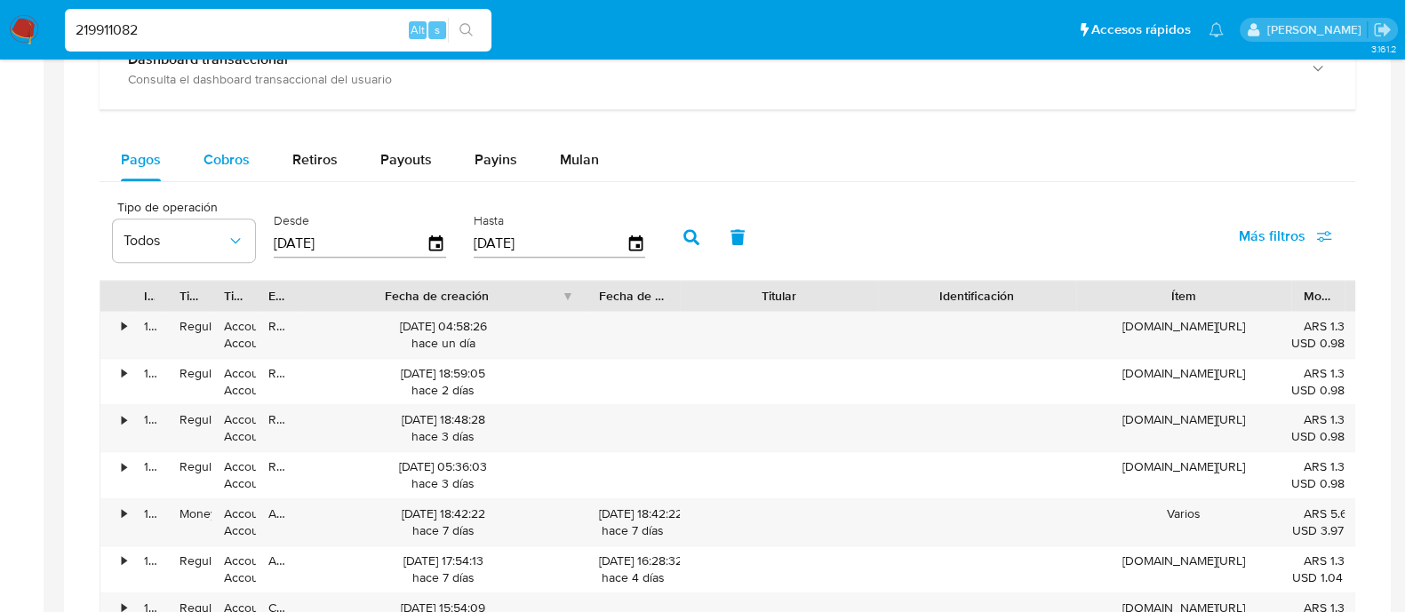
click at [240, 155] on span "Cobros" at bounding box center [226, 159] width 46 height 20
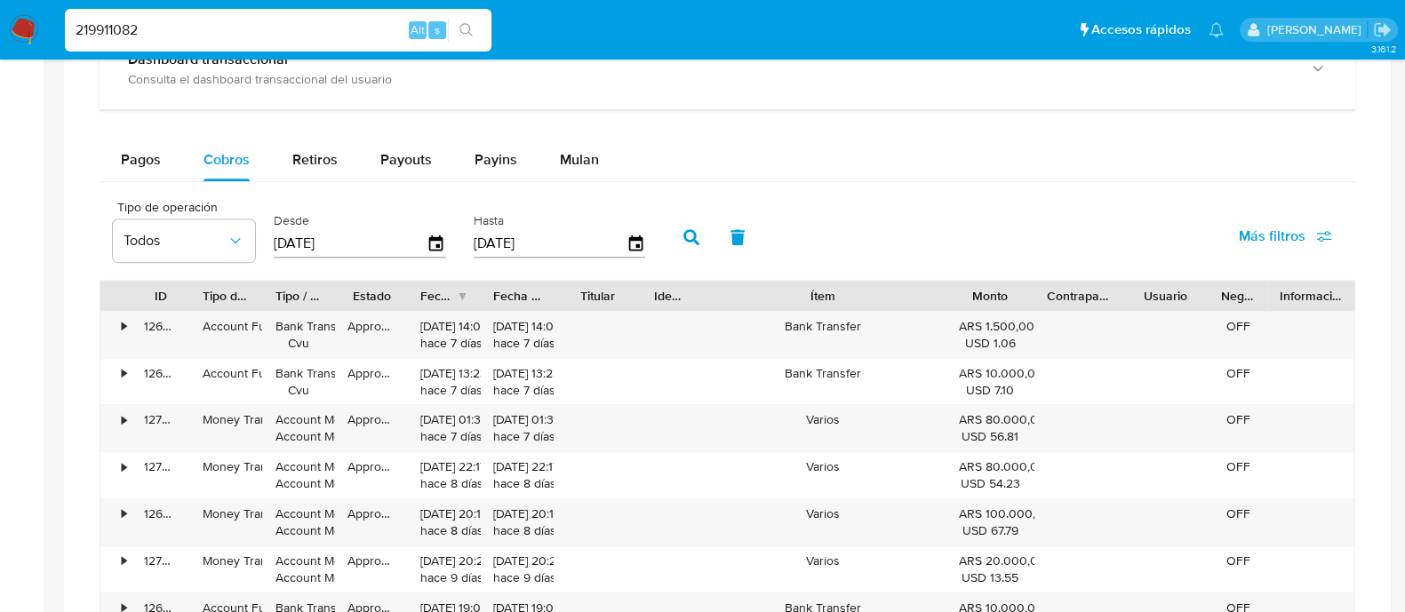
drag, startPoint x: 980, startPoint y: 294, endPoint x: 1037, endPoint y: 294, distance: 56.9
click at [1037, 294] on div "ID Tipo de operación Tipo / Método Estado Fecha de creación Fecha de aprobación…" at bounding box center [727, 296] width 1254 height 30
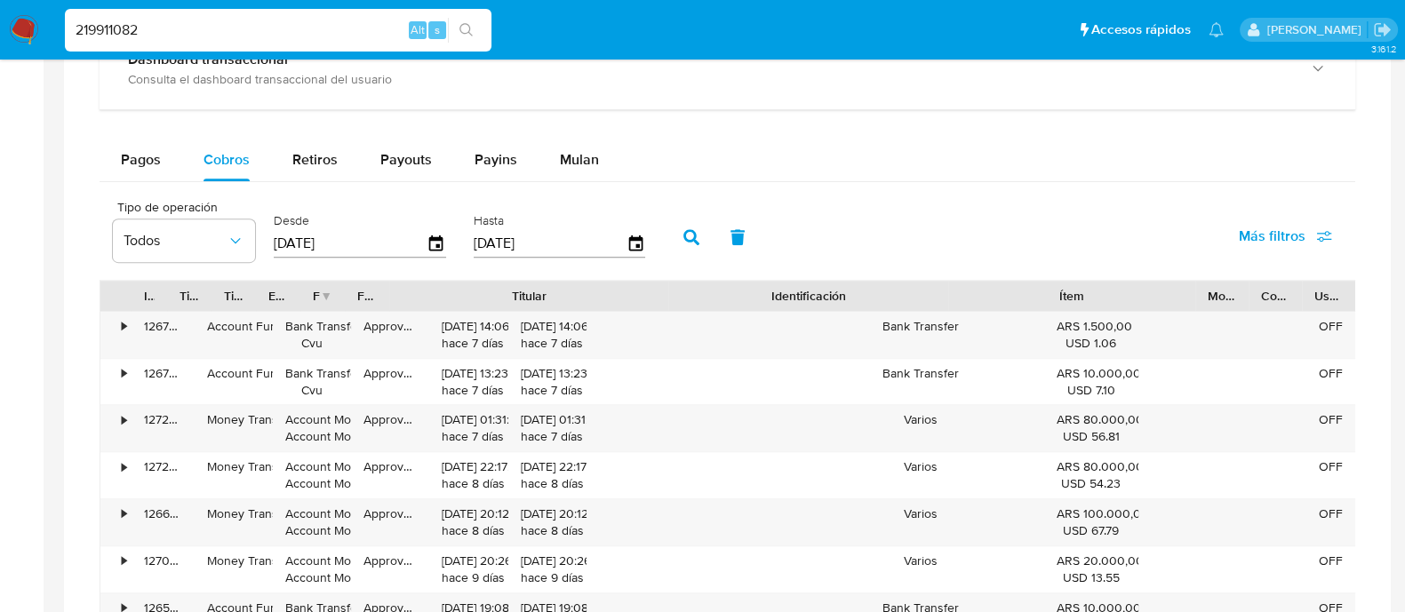
drag, startPoint x: 633, startPoint y: 288, endPoint x: 857, endPoint y: 296, distance: 224.0
click at [857, 296] on div "ID Tipo de operación Tipo / Método Estado Fecha de creación Fecha de aprobación…" at bounding box center [771, 296] width 1342 height 30
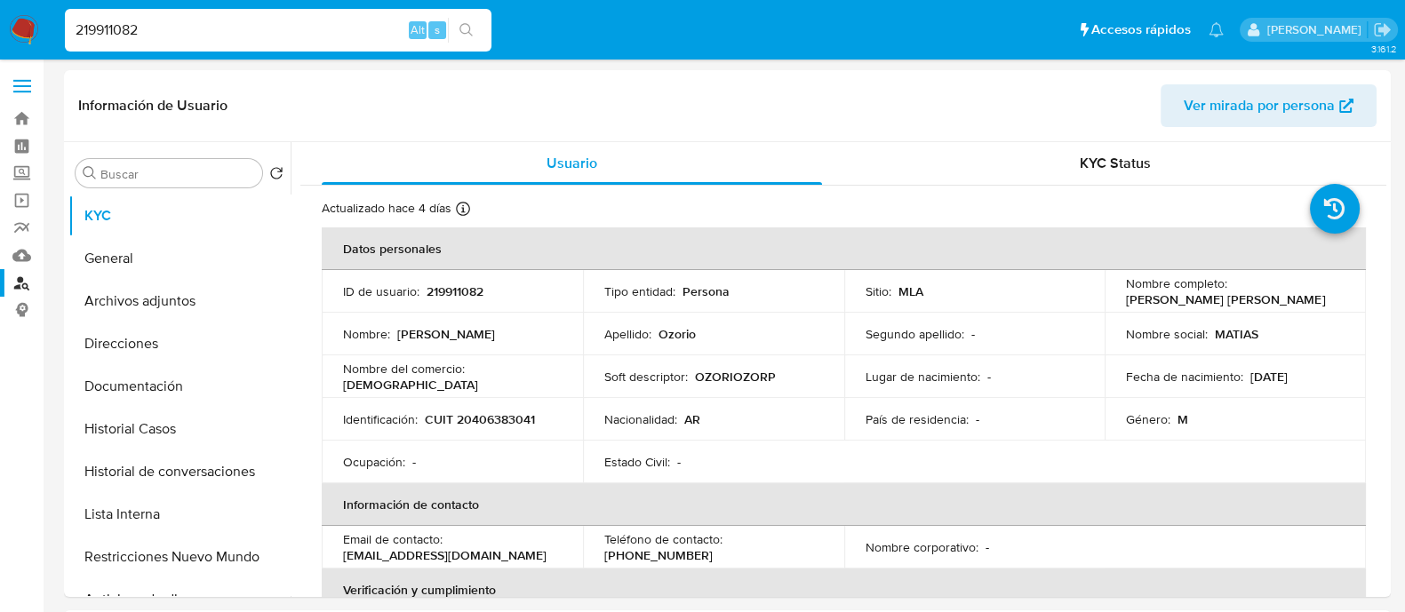
scroll to position [0, 0]
click at [31, 282] on link "Buscador de personas" at bounding box center [105, 284] width 211 height 28
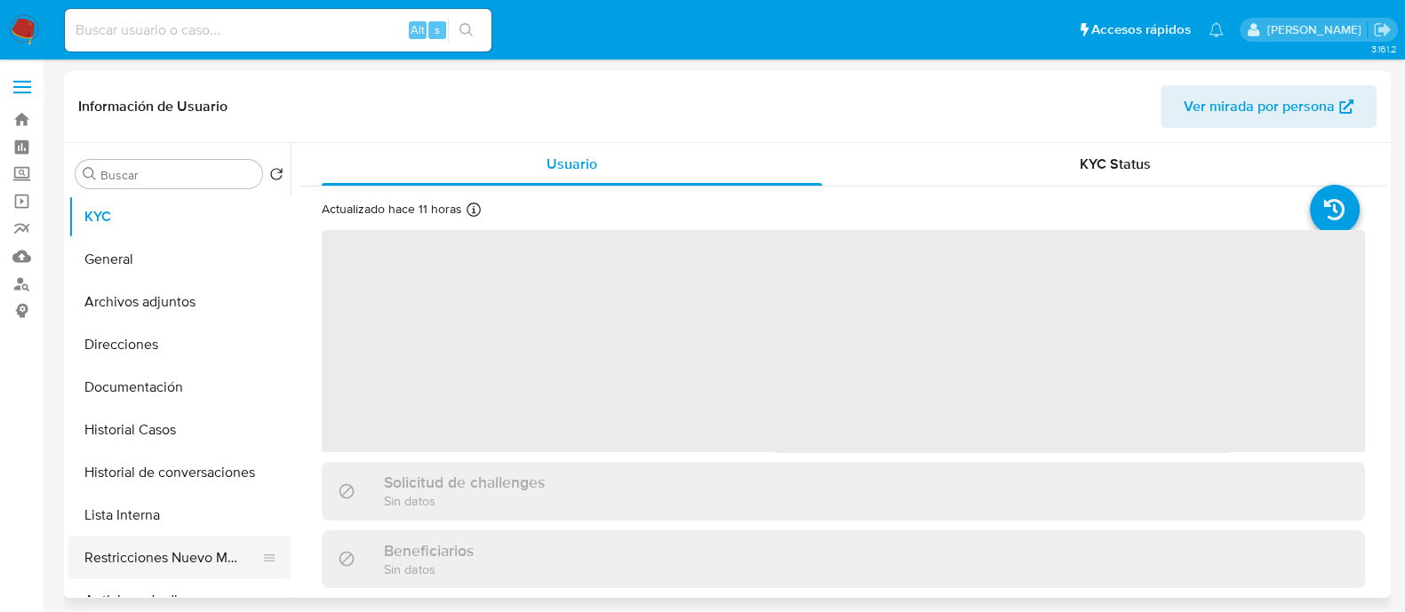
click at [222, 570] on button "Restricciones Nuevo Mundo" at bounding box center [172, 558] width 208 height 43
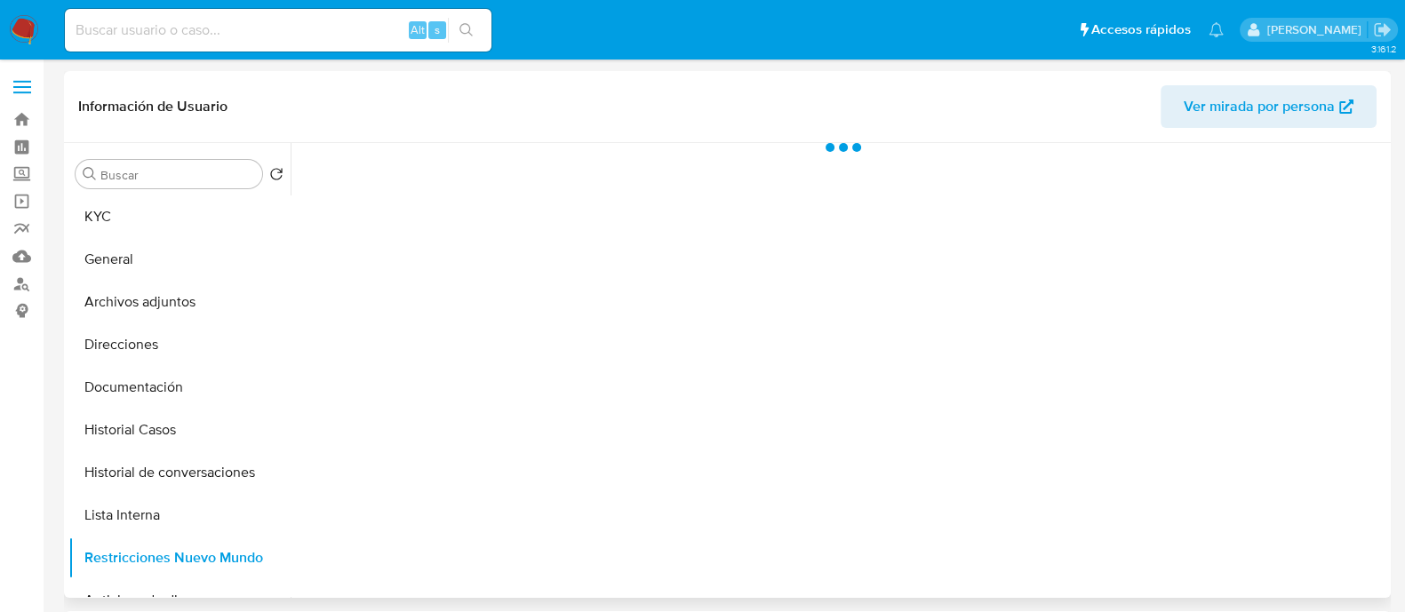
select select "10"
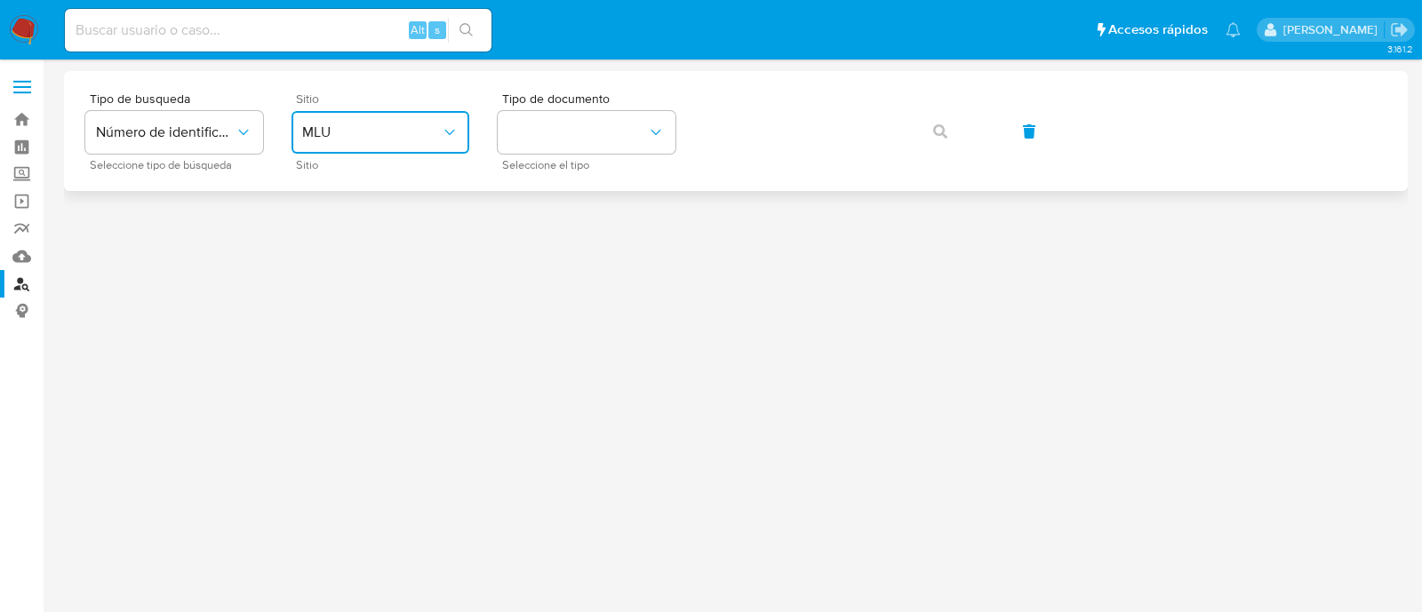
click at [358, 135] on span "MLU" at bounding box center [371, 132] width 139 height 18
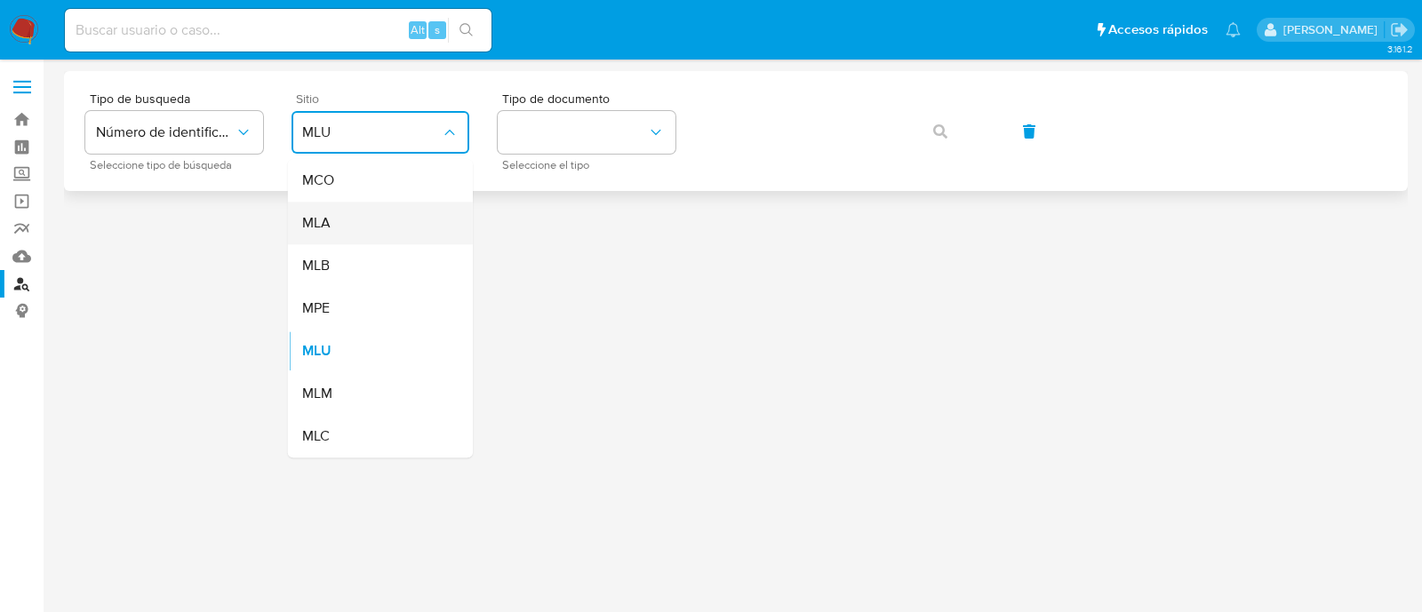
click at [351, 229] on div "MLA" at bounding box center [375, 223] width 146 height 43
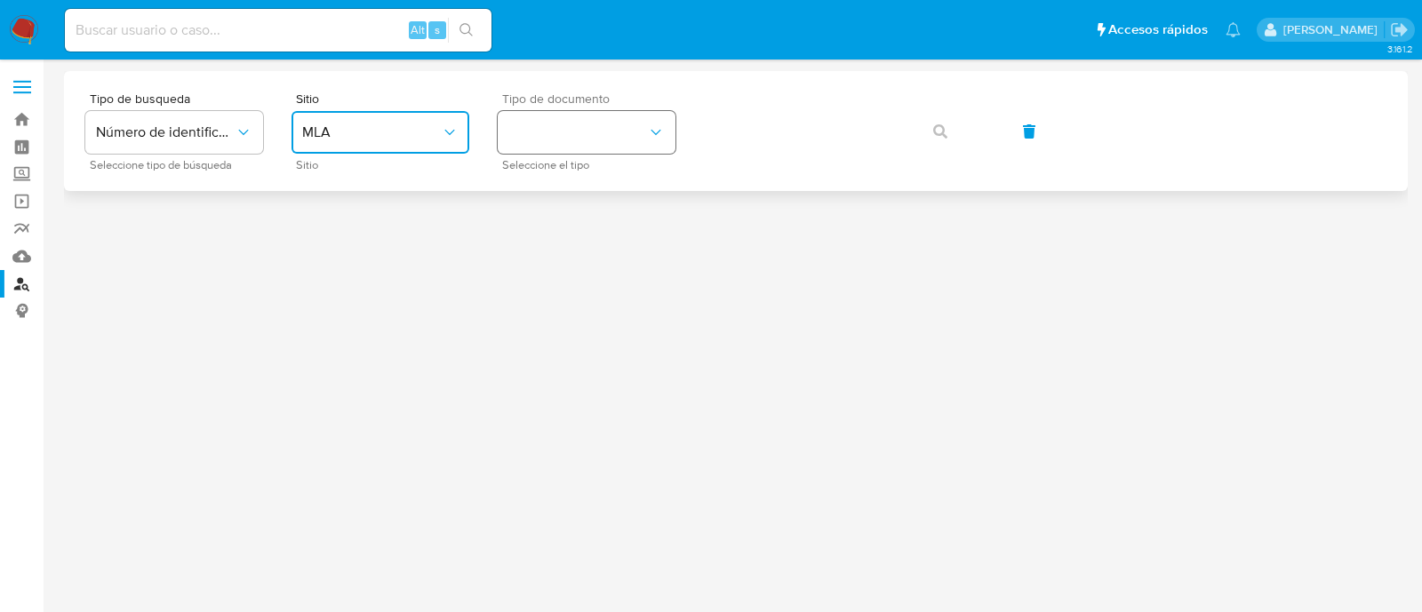
click at [547, 123] on button "identificationType" at bounding box center [587, 132] width 178 height 43
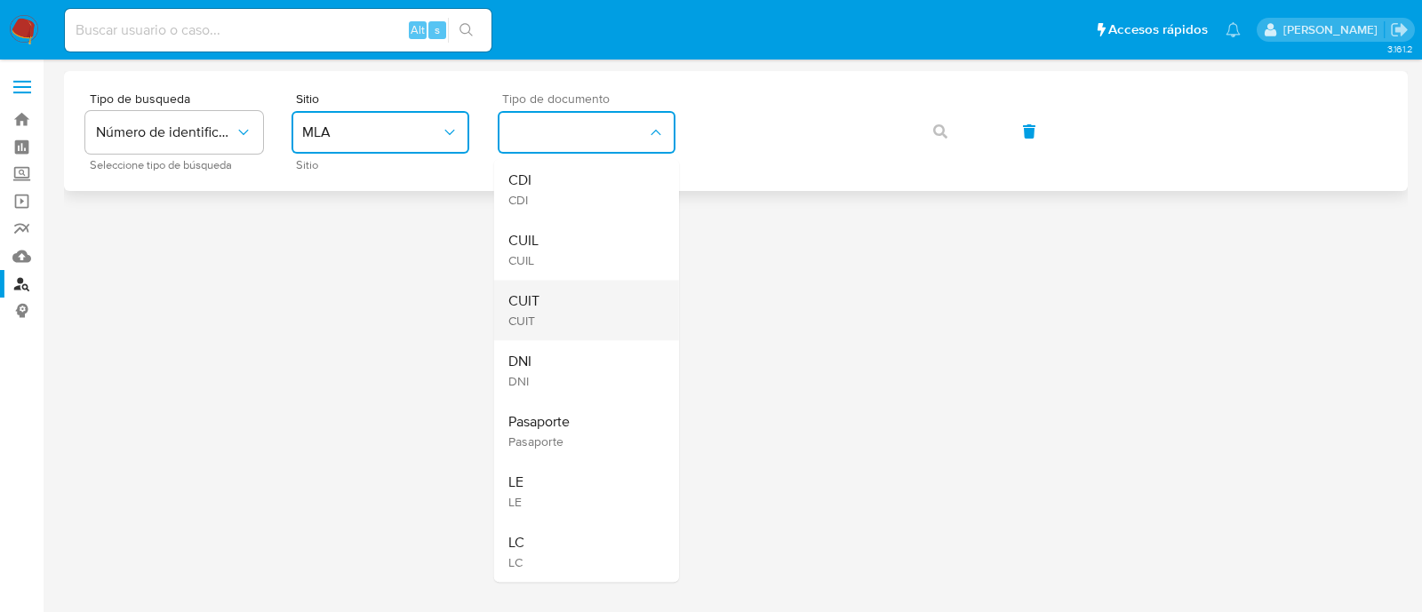
click at [586, 302] on div "CUIT CUIT" at bounding box center [581, 310] width 146 height 60
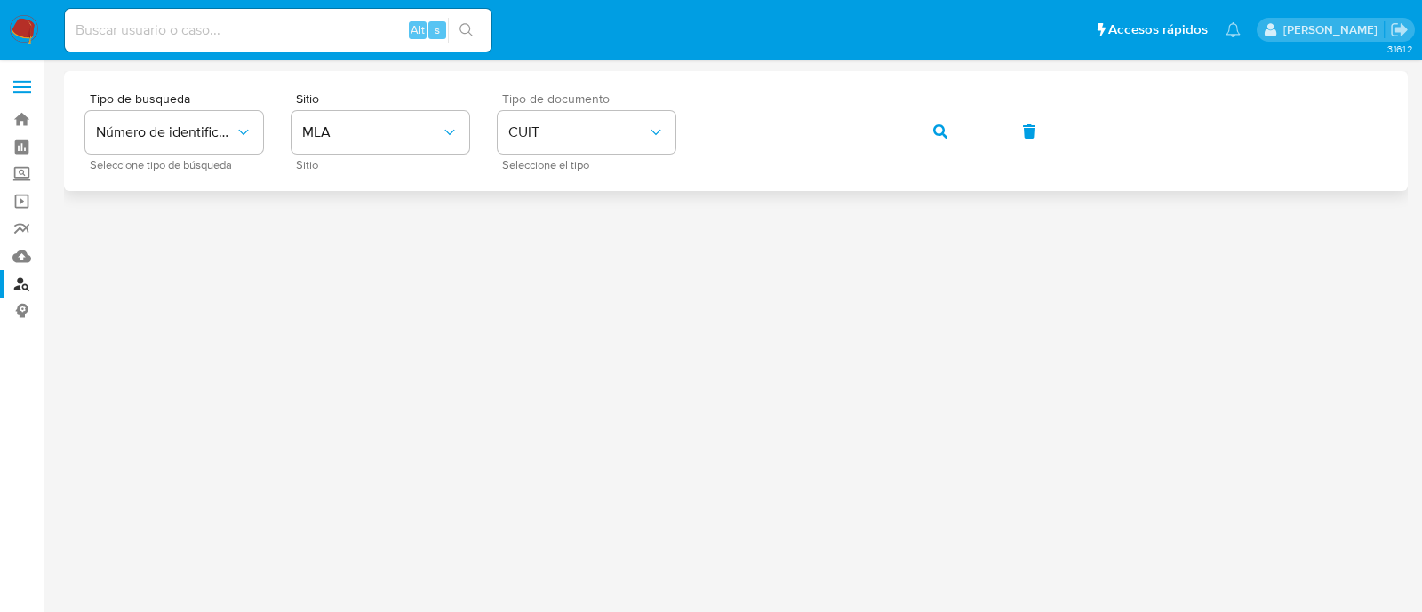
drag, startPoint x: 935, startPoint y: 132, endPoint x: 923, endPoint y: 139, distance: 13.1
click at [935, 131] on icon "button" at bounding box center [940, 131] width 14 height 14
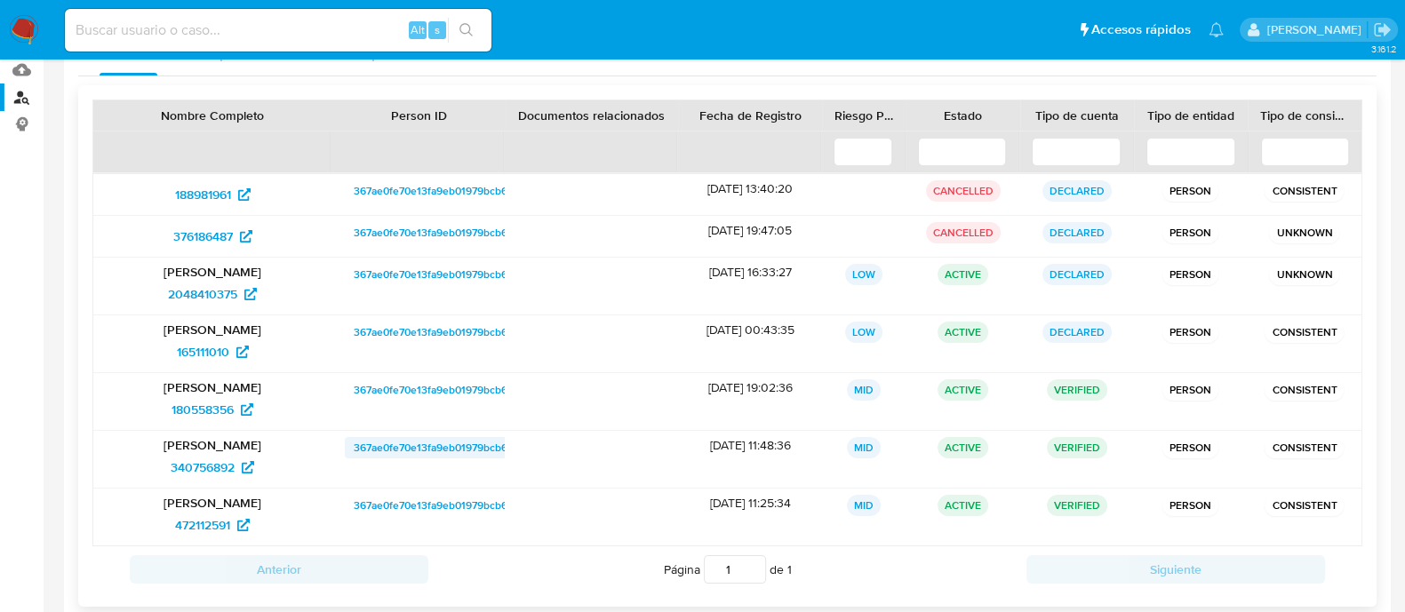
scroll to position [221, 0]
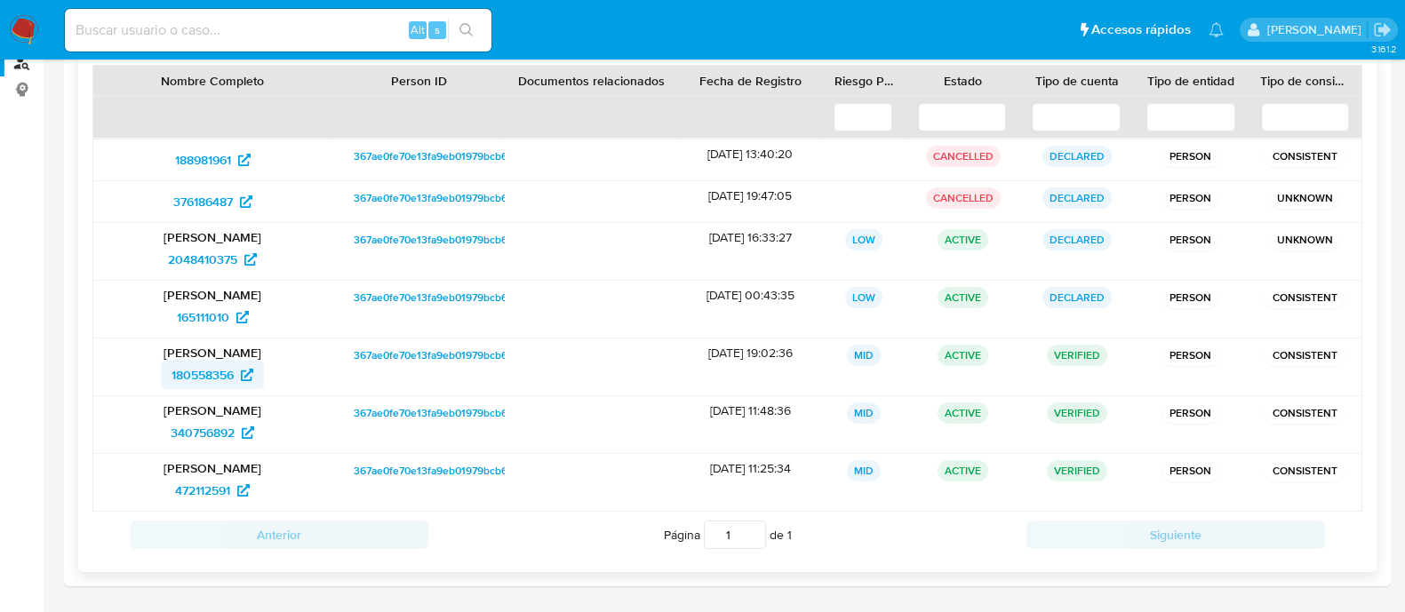
click at [234, 370] on span "180558356" at bounding box center [202, 375] width 62 height 28
click at [222, 434] on span "340756892" at bounding box center [203, 432] width 64 height 28
click at [227, 487] on span "472112591" at bounding box center [202, 490] width 55 height 28
click at [292, 27] on input at bounding box center [278, 30] width 426 height 23
paste input "1282886186"
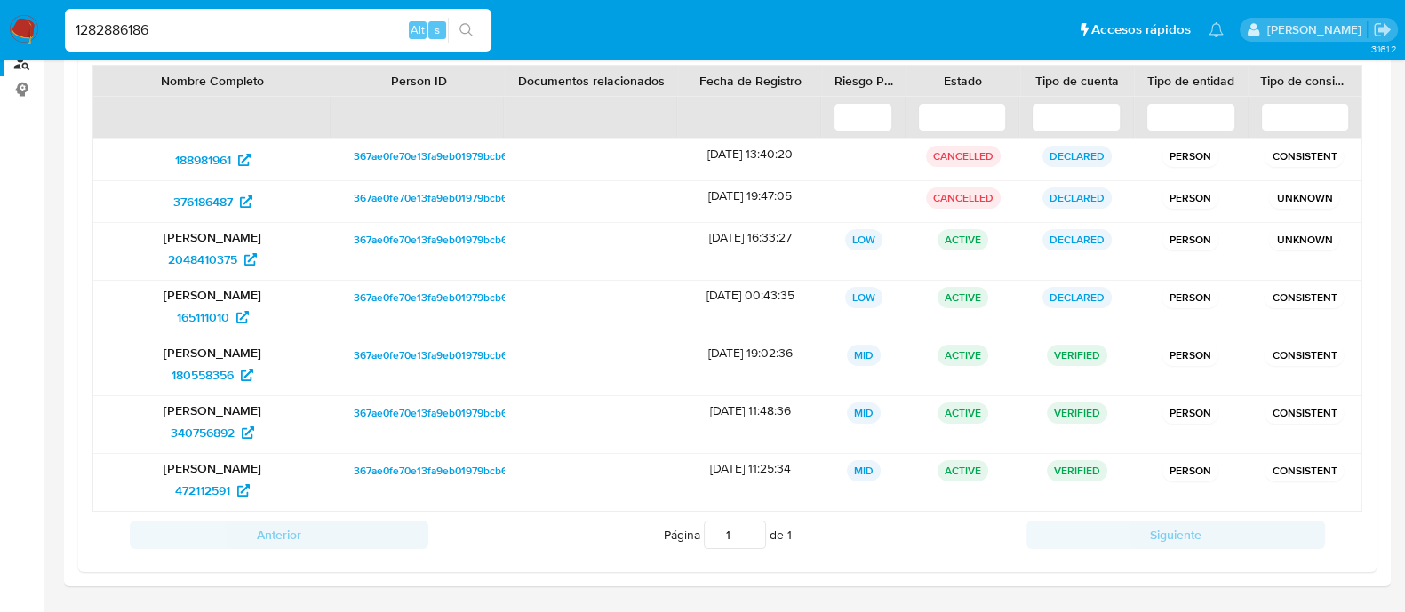
type input "1282886186"
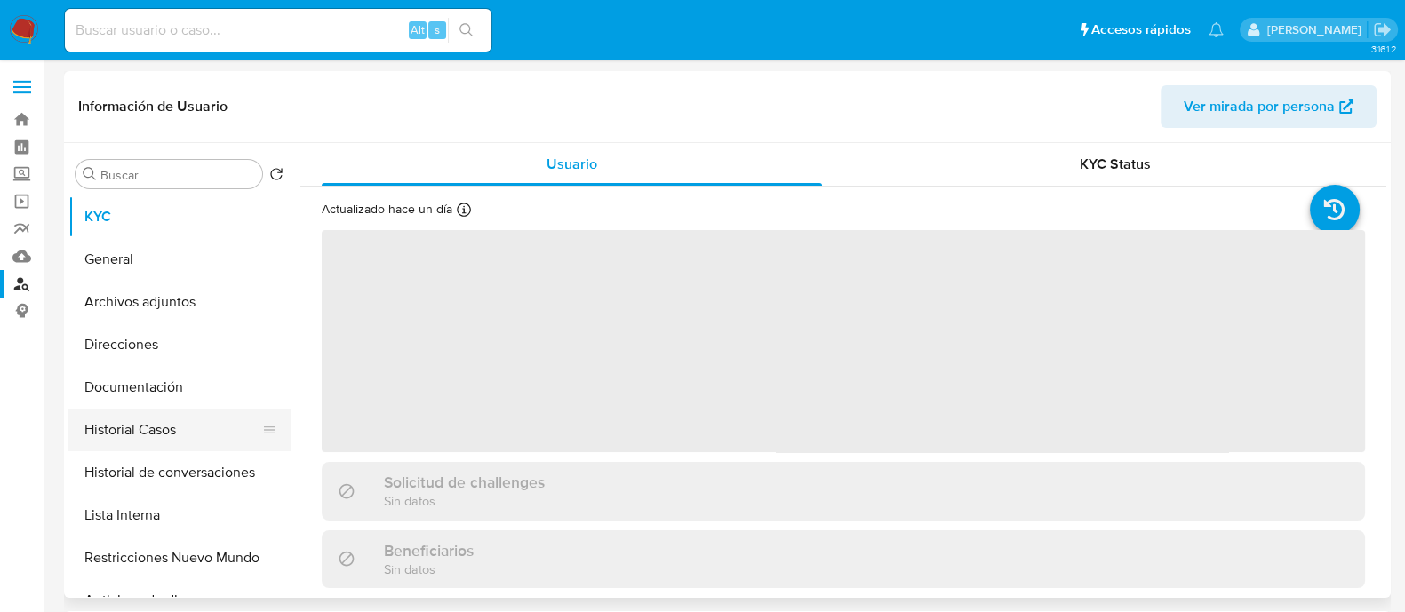
click at [218, 430] on button "Historial Casos" at bounding box center [172, 430] width 208 height 43
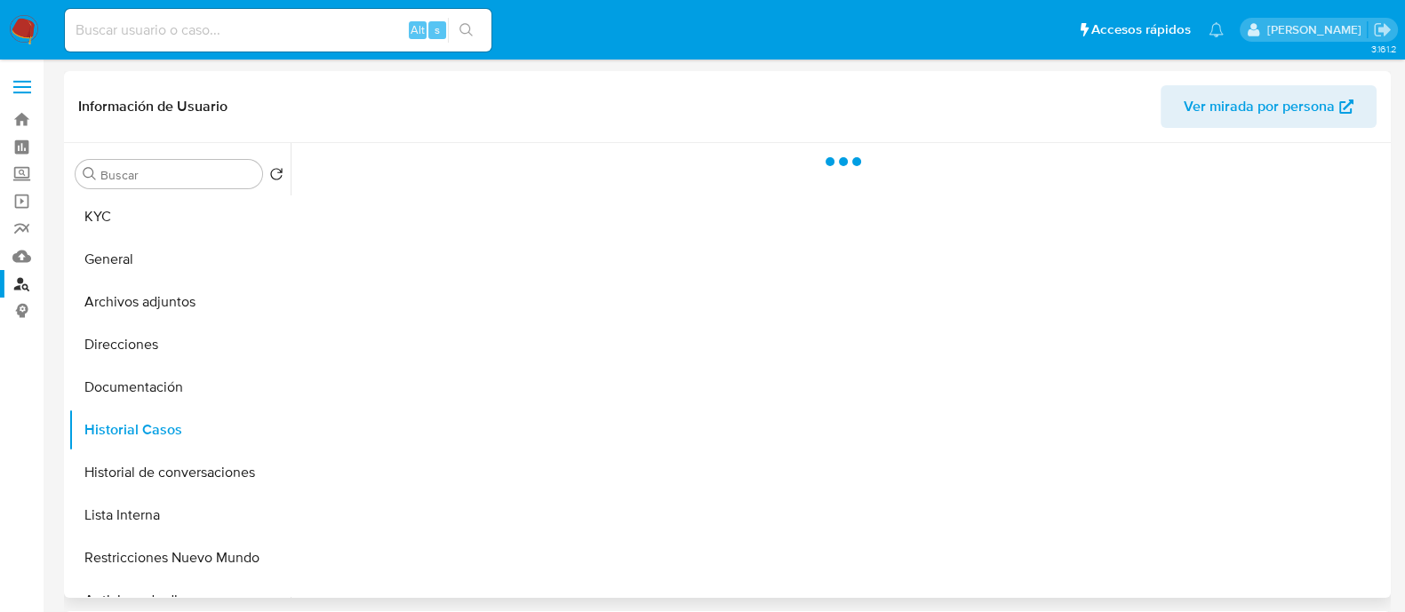
select select "10"
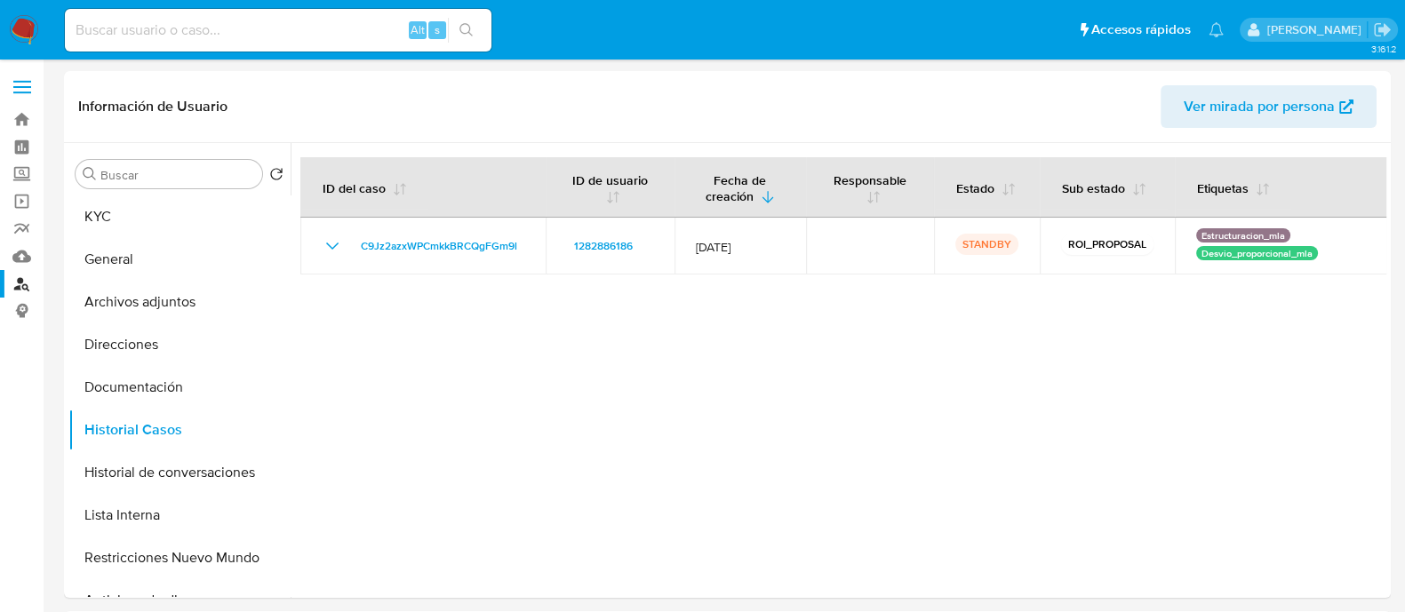
click at [378, 37] on input at bounding box center [278, 30] width 426 height 23
click at [362, 28] on input at bounding box center [278, 30] width 426 height 23
paste input "K70WLjGqTH4PvBddPMRT5uLW"
type input "K70WLjGqTH4PvBddPMRT5uLW"
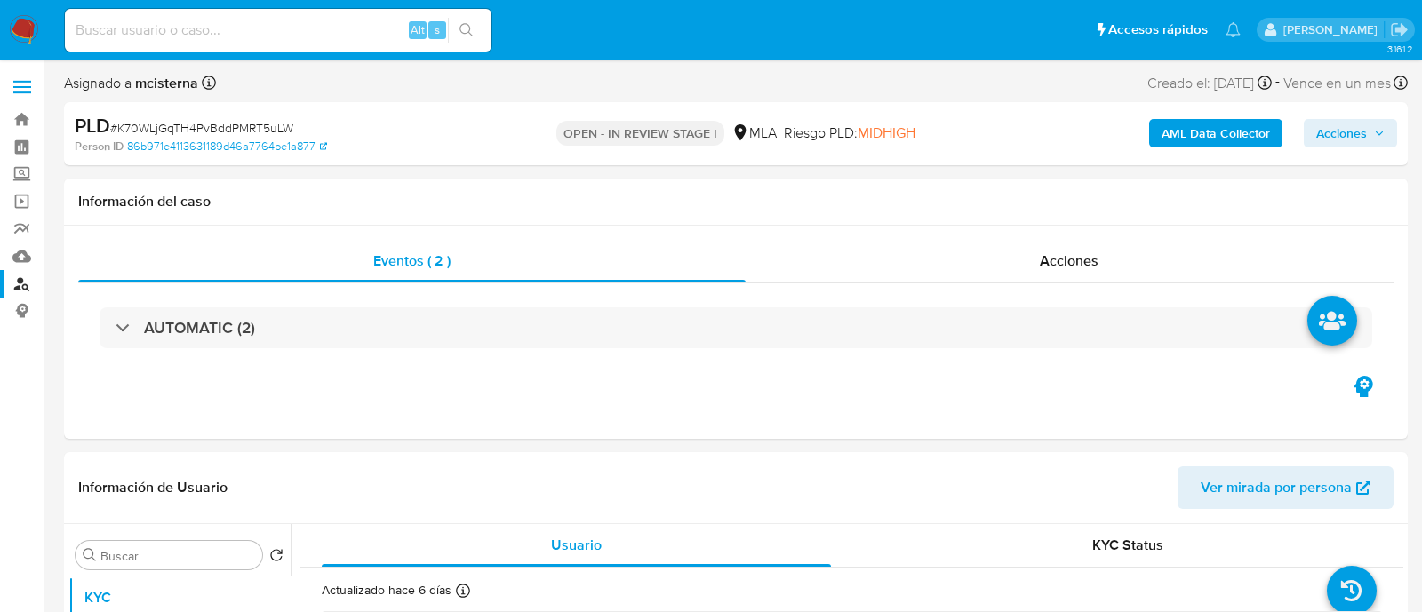
select select "10"
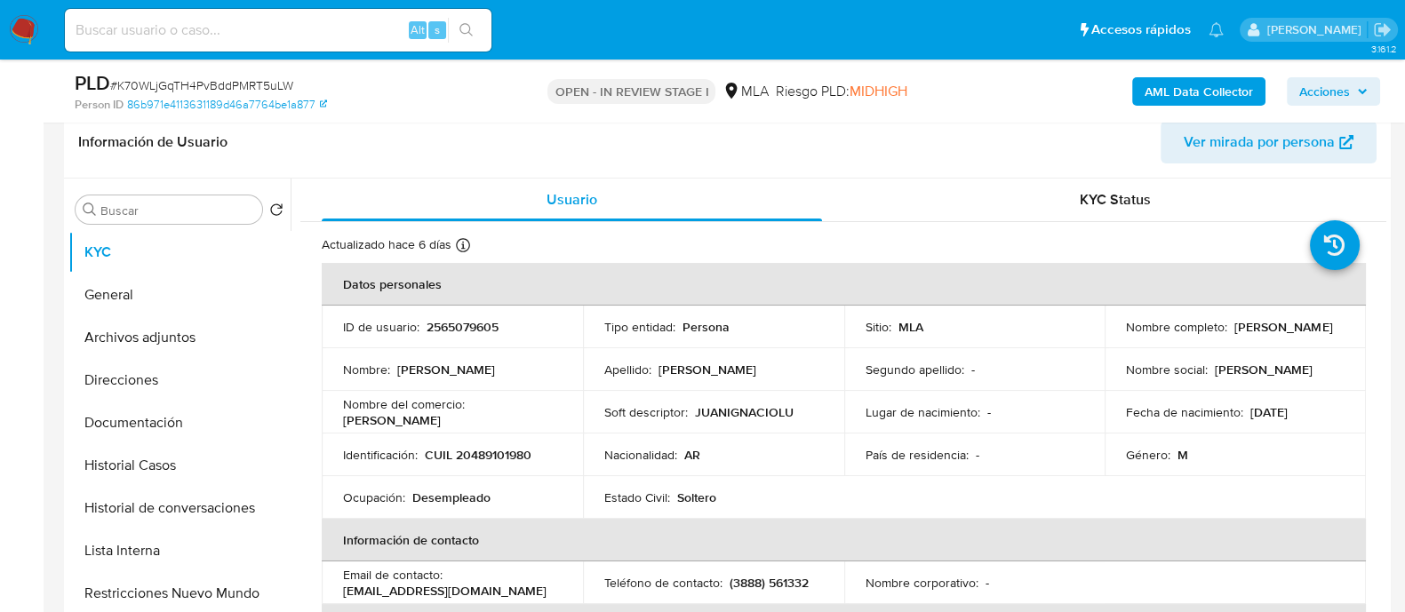
scroll to position [555, 0]
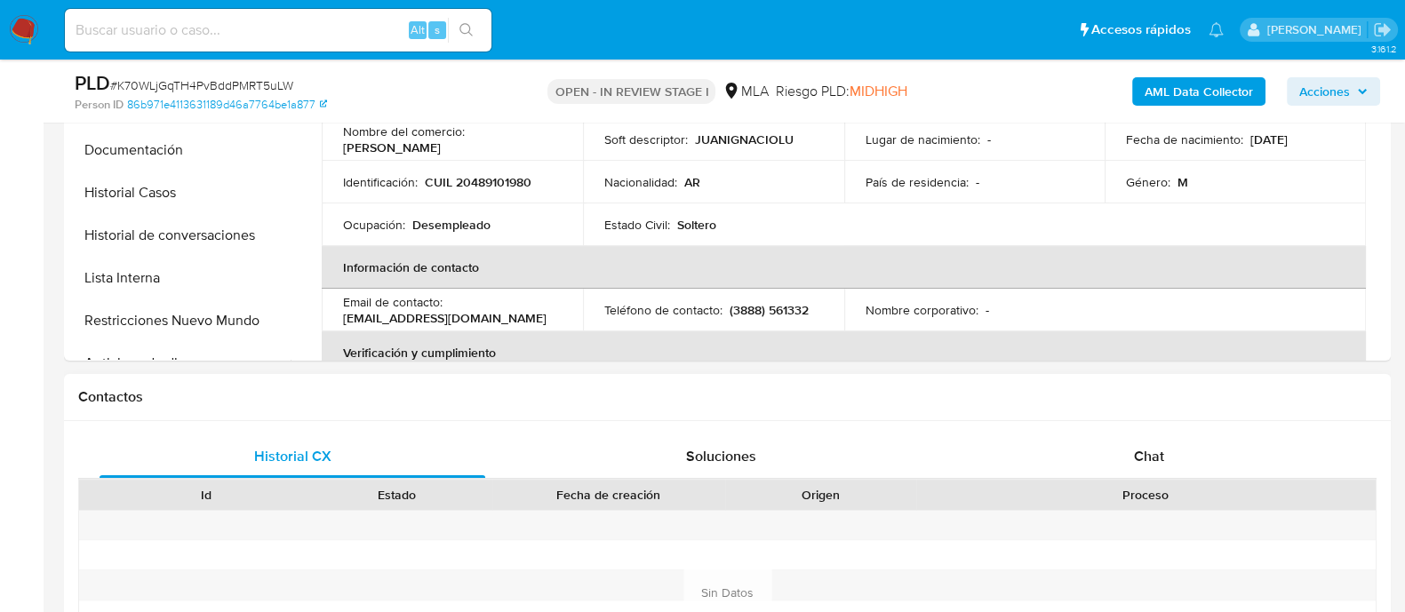
click at [1166, 424] on div "Historial CX Soluciones Chat Id Estado Fecha de creación Origen Proceso Anterio…" at bounding box center [727, 592] width 1326 height 343
click at [1103, 454] on div "Chat" at bounding box center [1149, 456] width 386 height 43
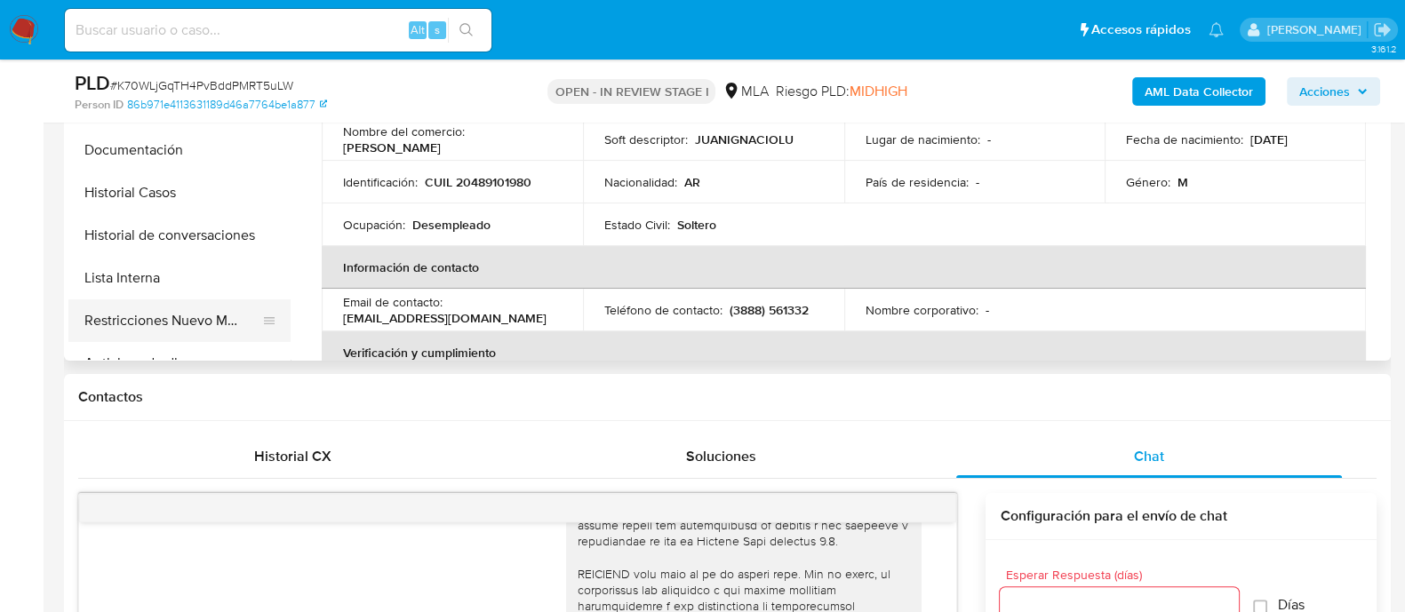
click at [204, 318] on button "Restricciones Nuevo Mundo" at bounding box center [172, 320] width 208 height 43
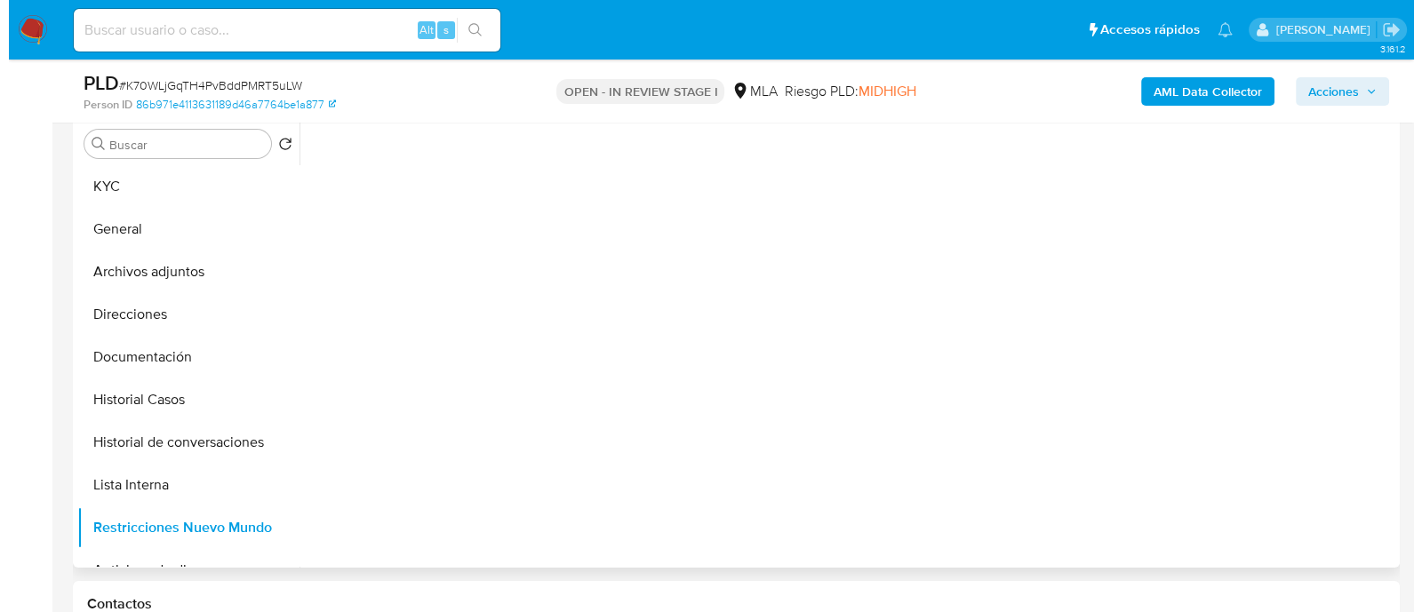
scroll to position [333, 0]
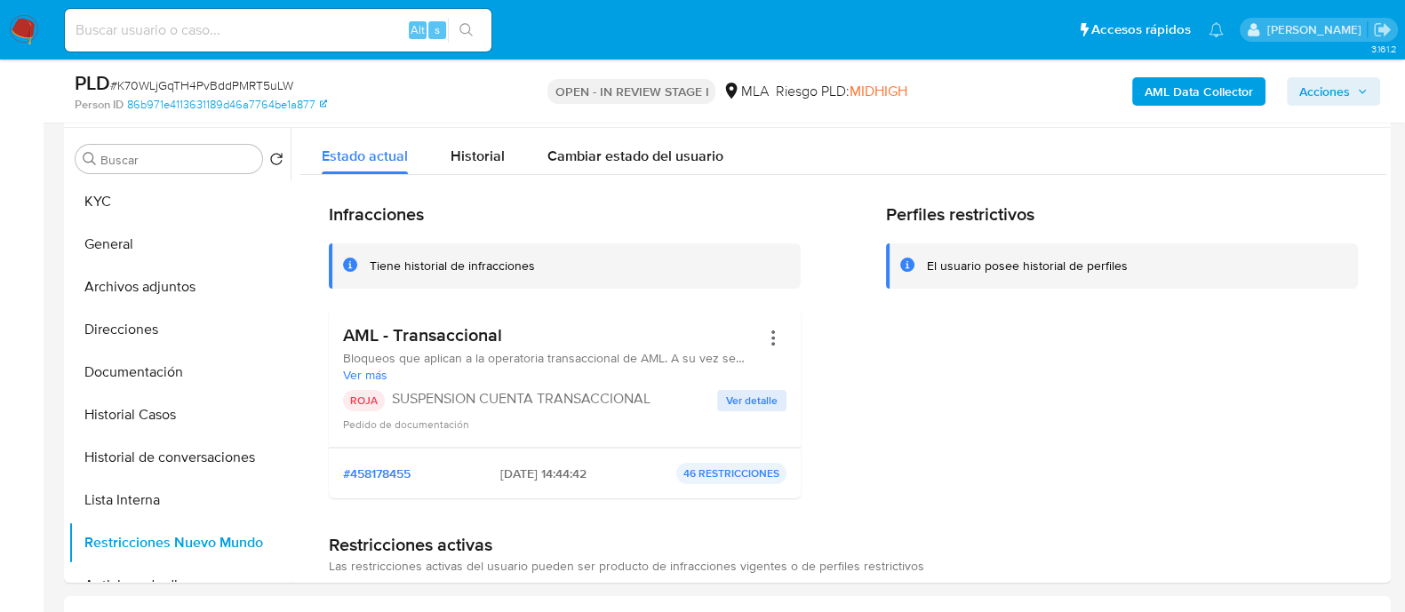
click at [1229, 100] on b "AML Data Collector" at bounding box center [1198, 91] width 108 height 28
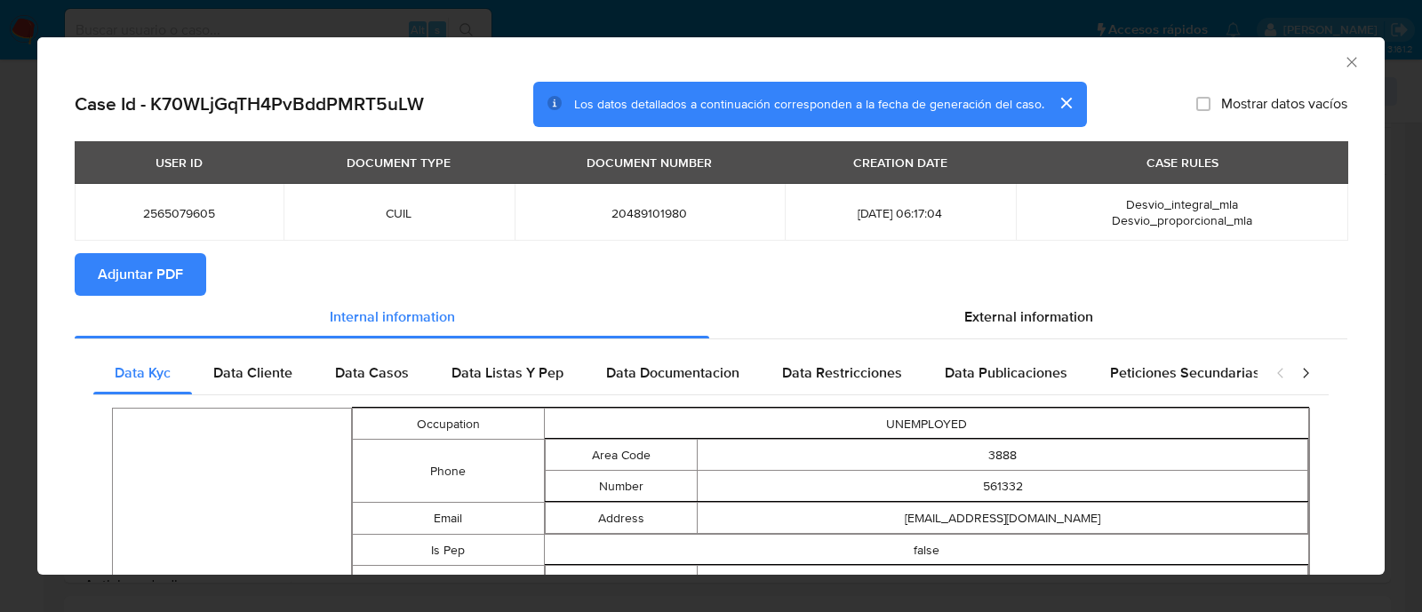
click at [156, 267] on span "Adjuntar PDF" at bounding box center [140, 274] width 85 height 39
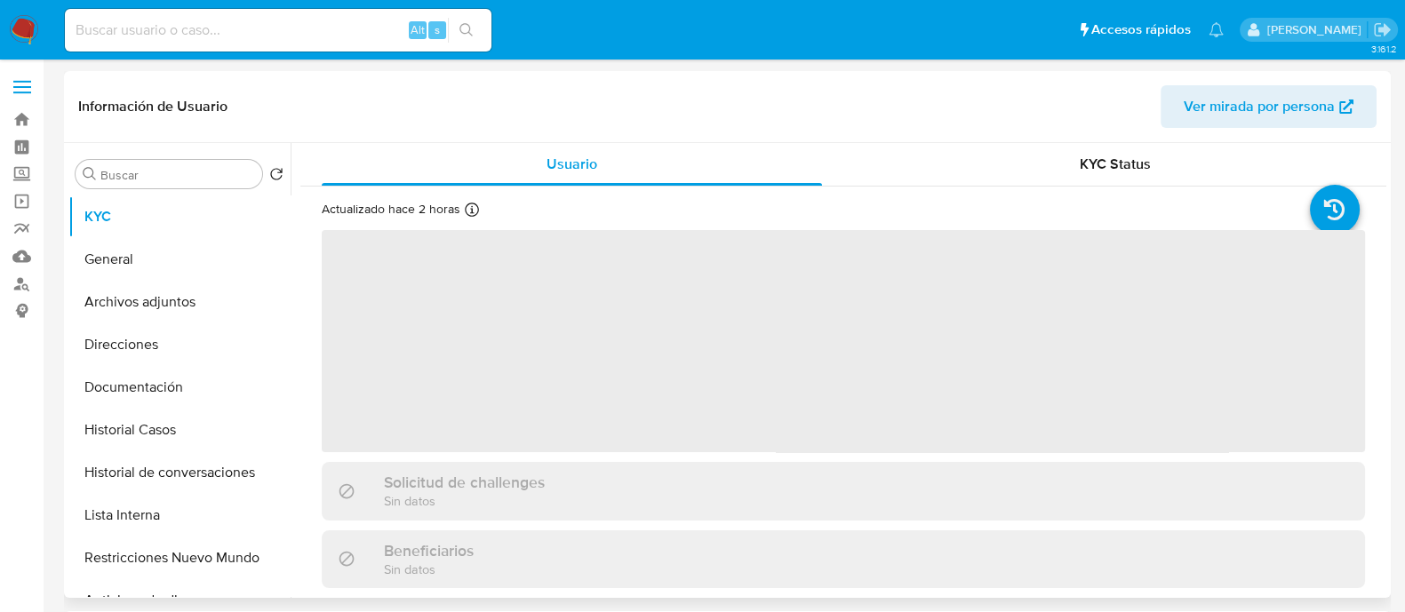
select select "10"
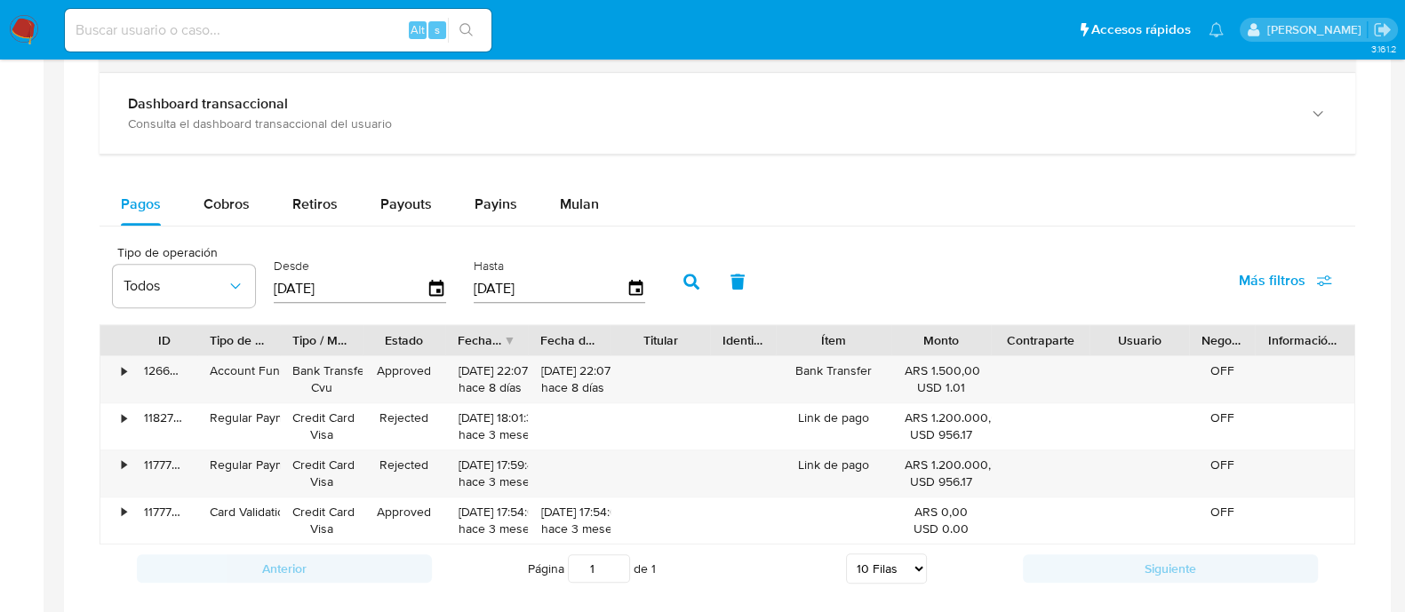
scroll to position [1111, 0]
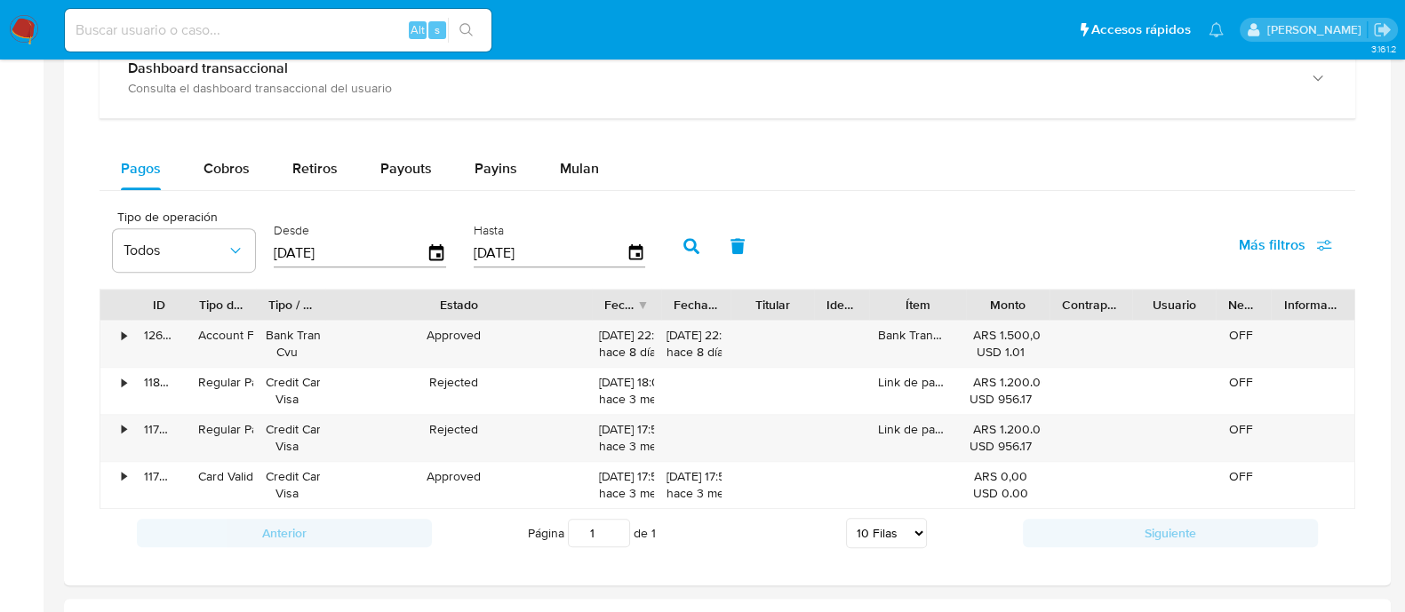
drag, startPoint x: 450, startPoint y: 306, endPoint x: 635, endPoint y: 304, distance: 184.8
click at [635, 304] on div "ID Tipo de operación Tipo / Método Estado Fecha de creación Fecha de aprobación…" at bounding box center [727, 305] width 1254 height 30
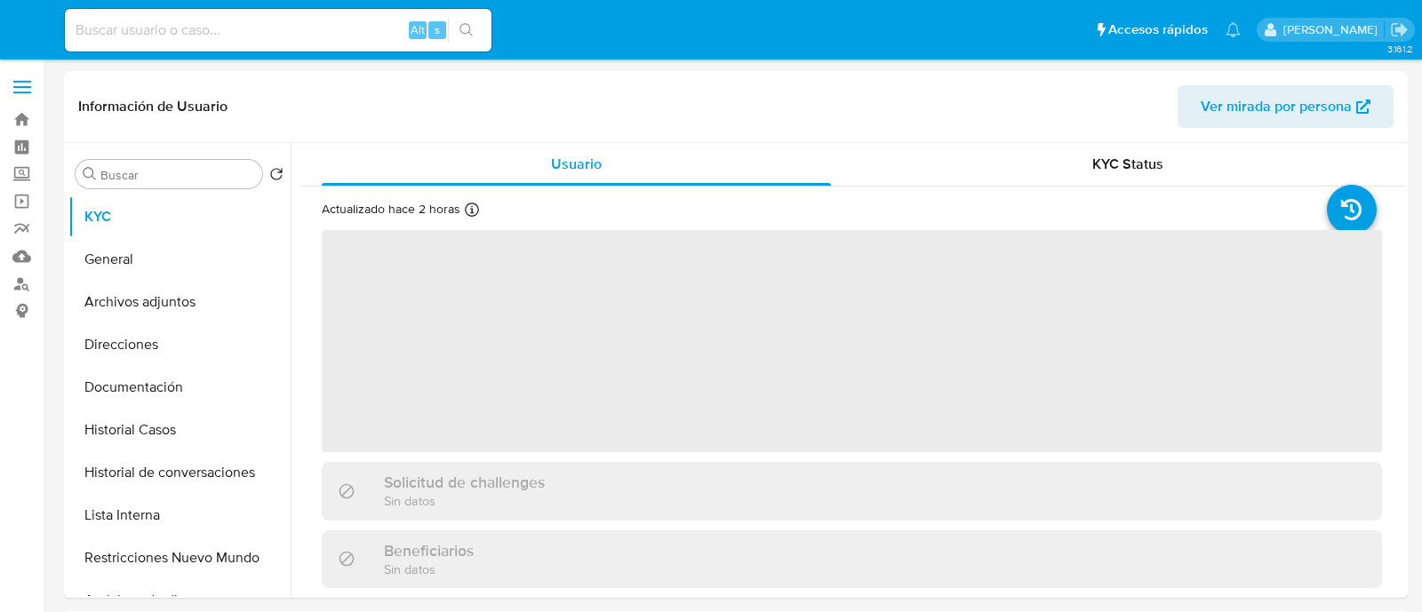
select select "10"
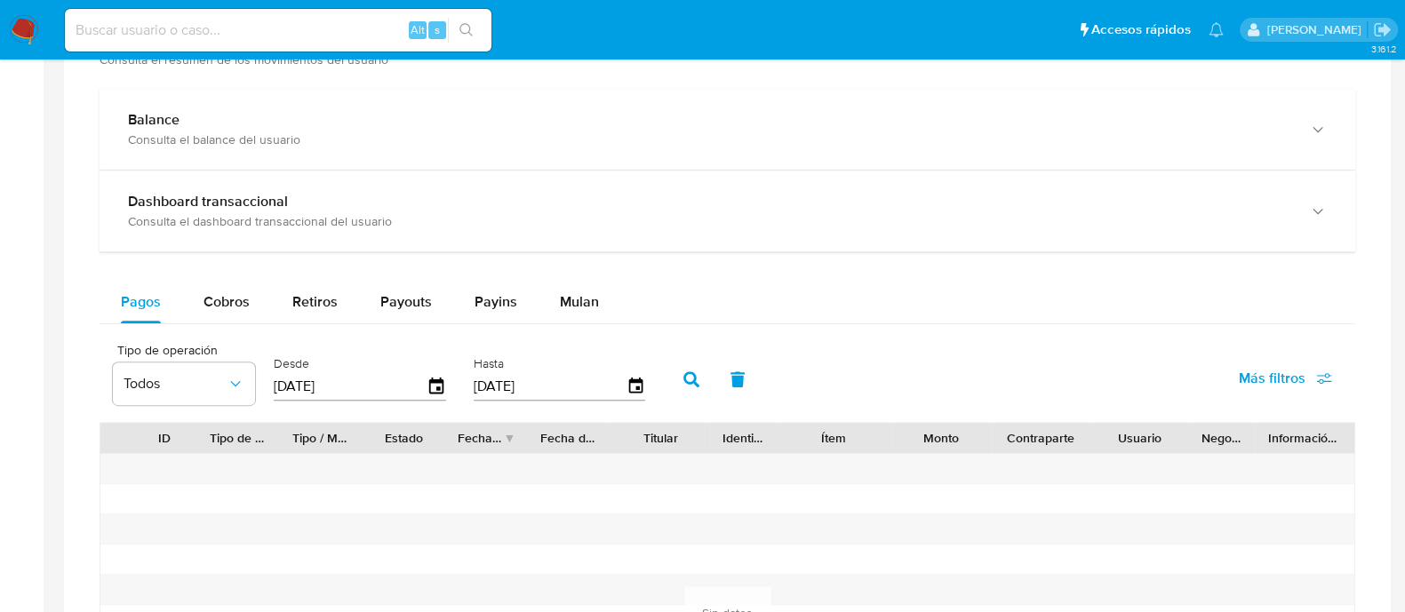
scroll to position [1111, 0]
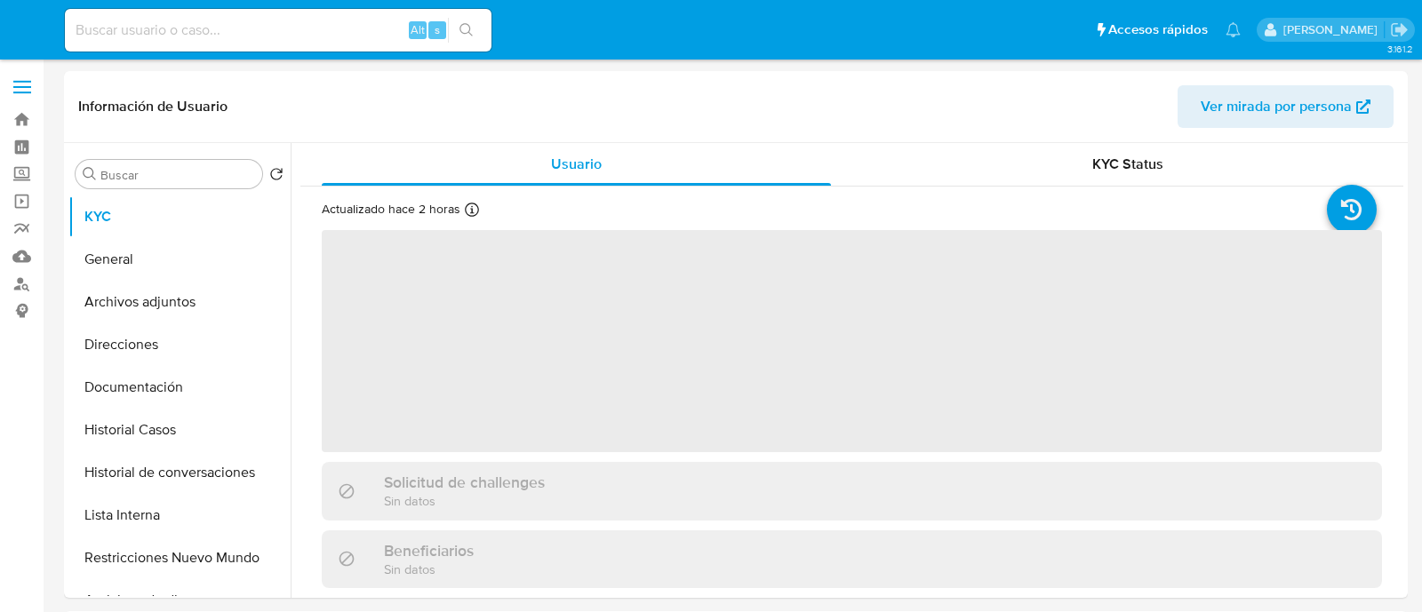
select select "10"
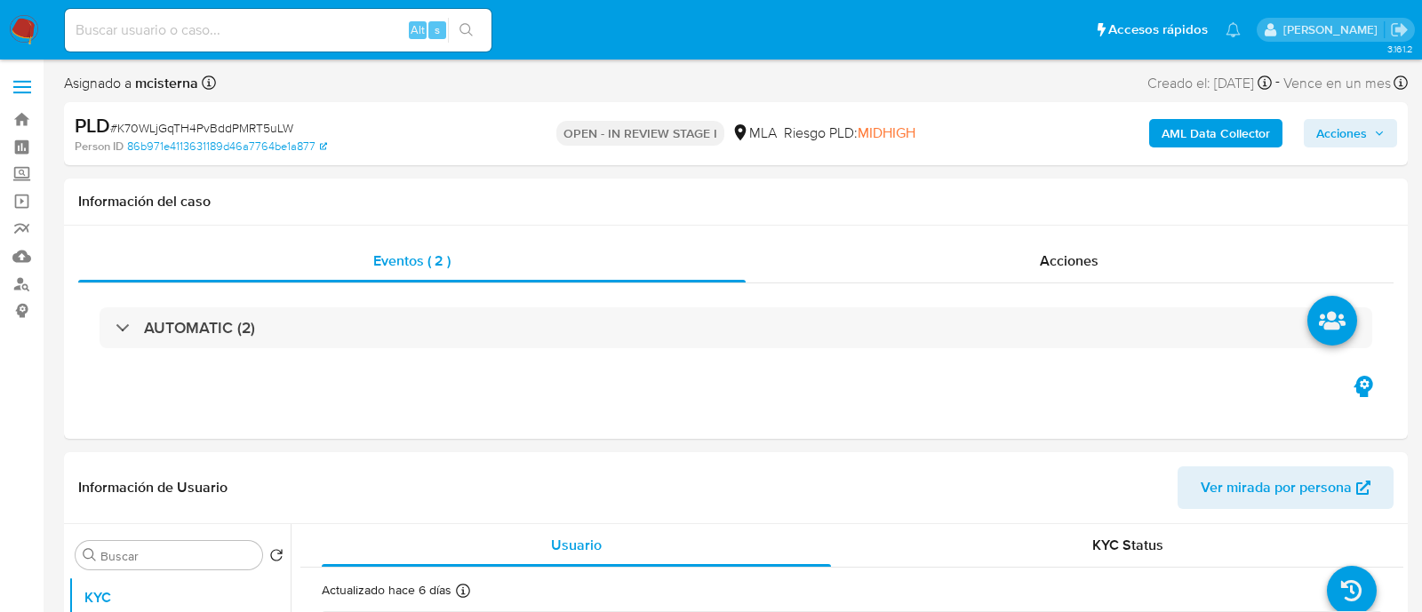
select select "10"
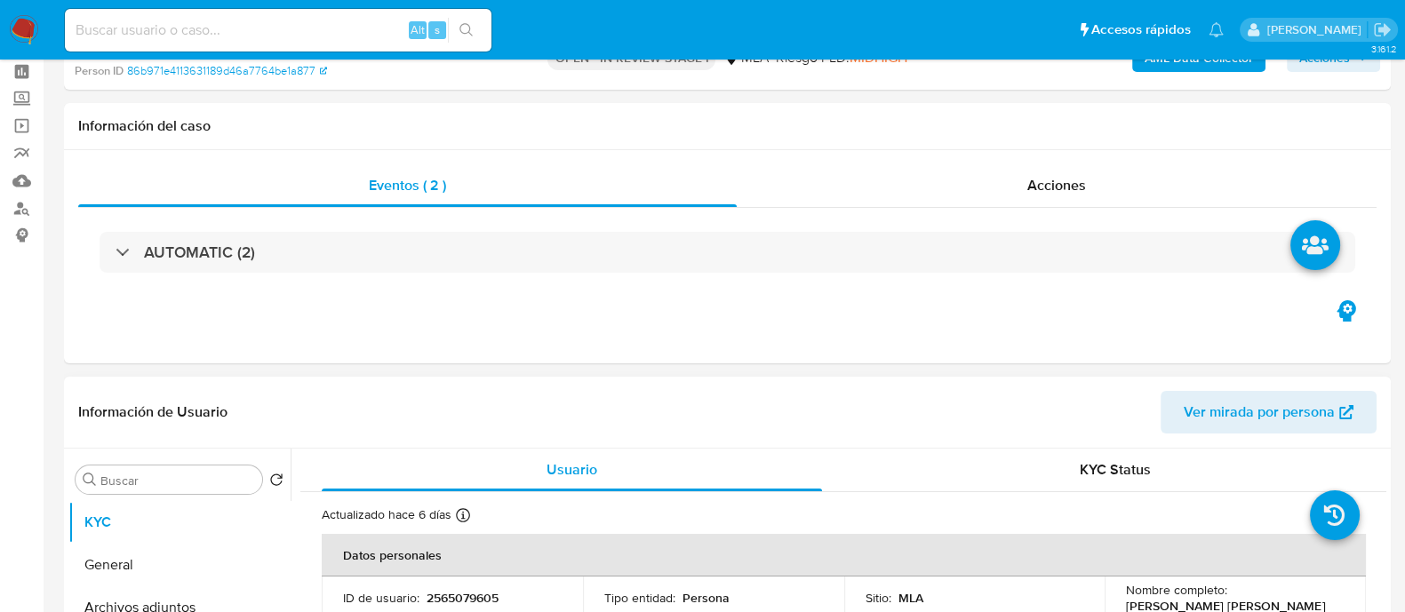
scroll to position [333, 0]
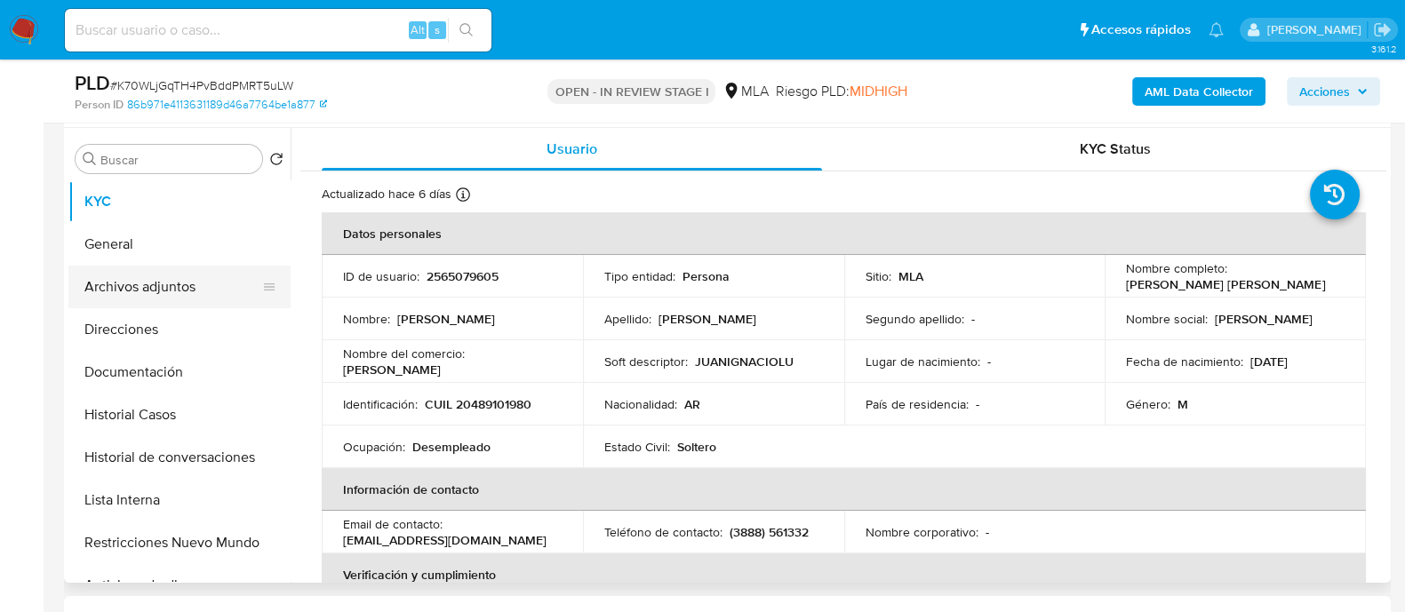
click at [217, 286] on button "Archivos adjuntos" at bounding box center [172, 287] width 208 height 43
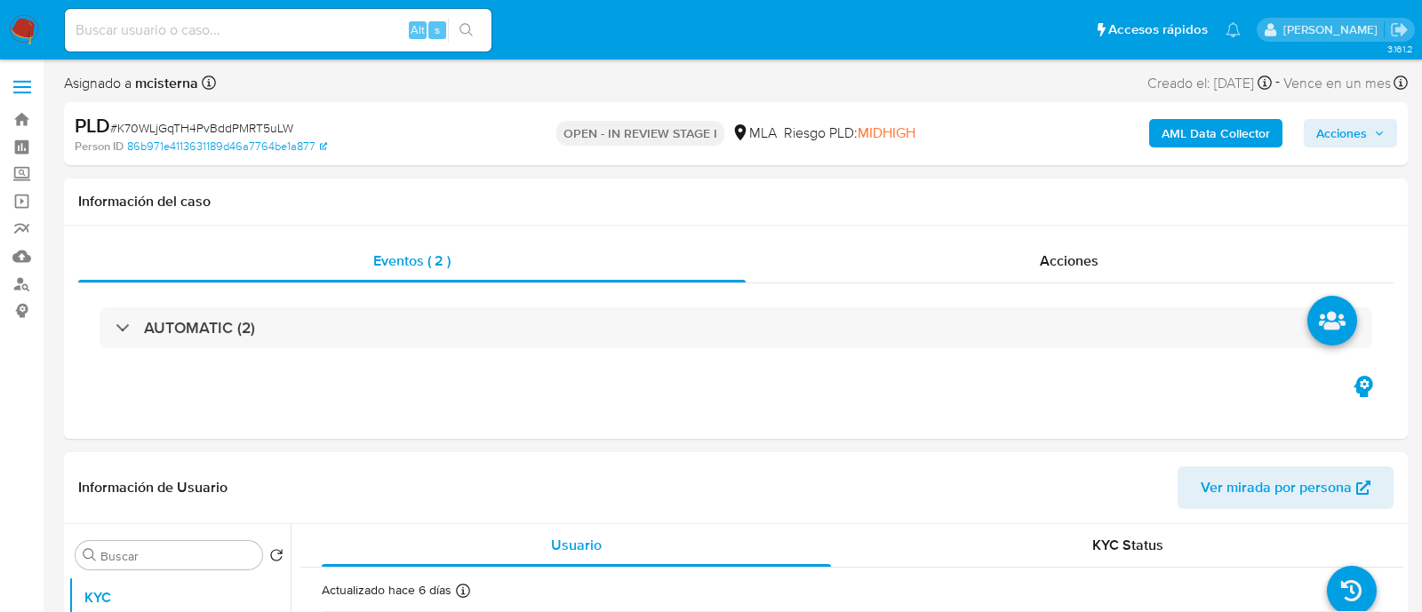
select select "10"
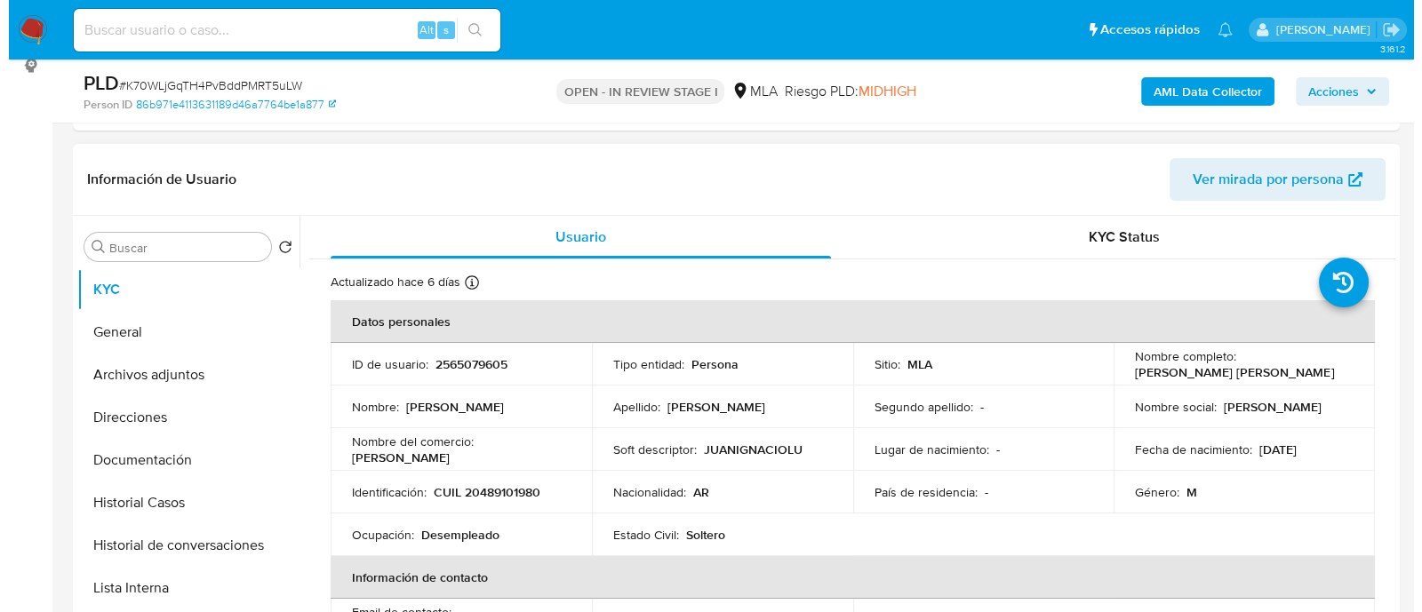
scroll to position [333, 0]
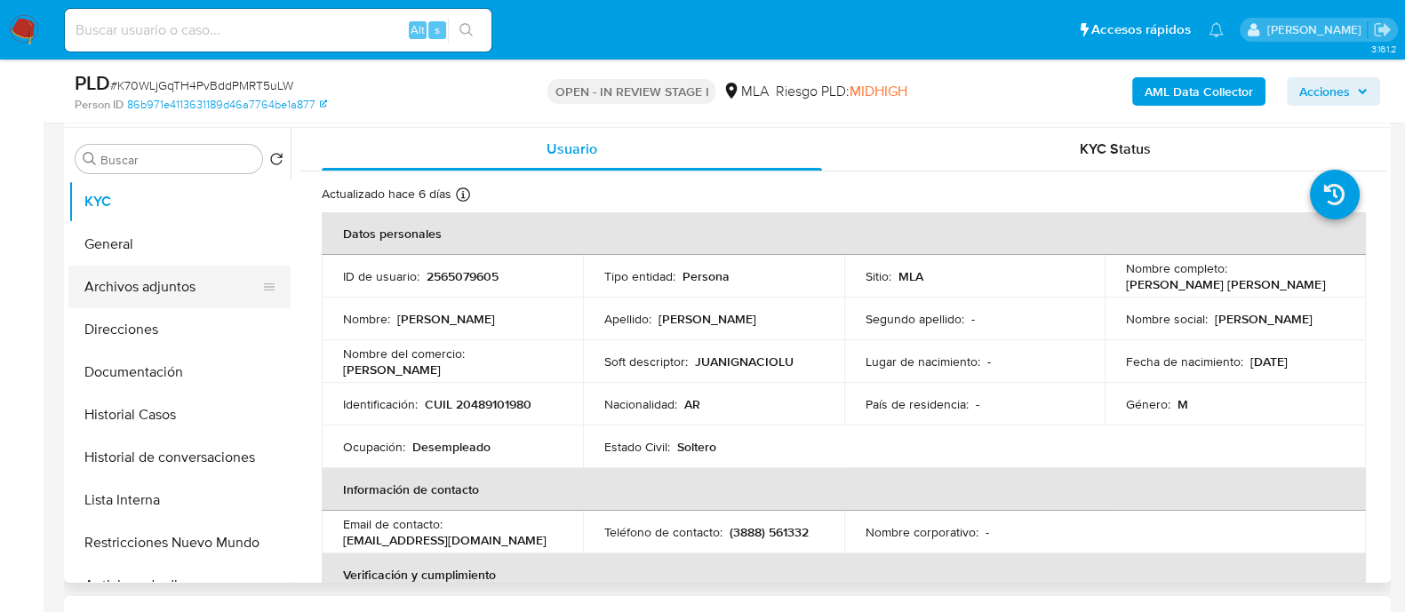
click at [212, 286] on button "Archivos adjuntos" at bounding box center [172, 287] width 208 height 43
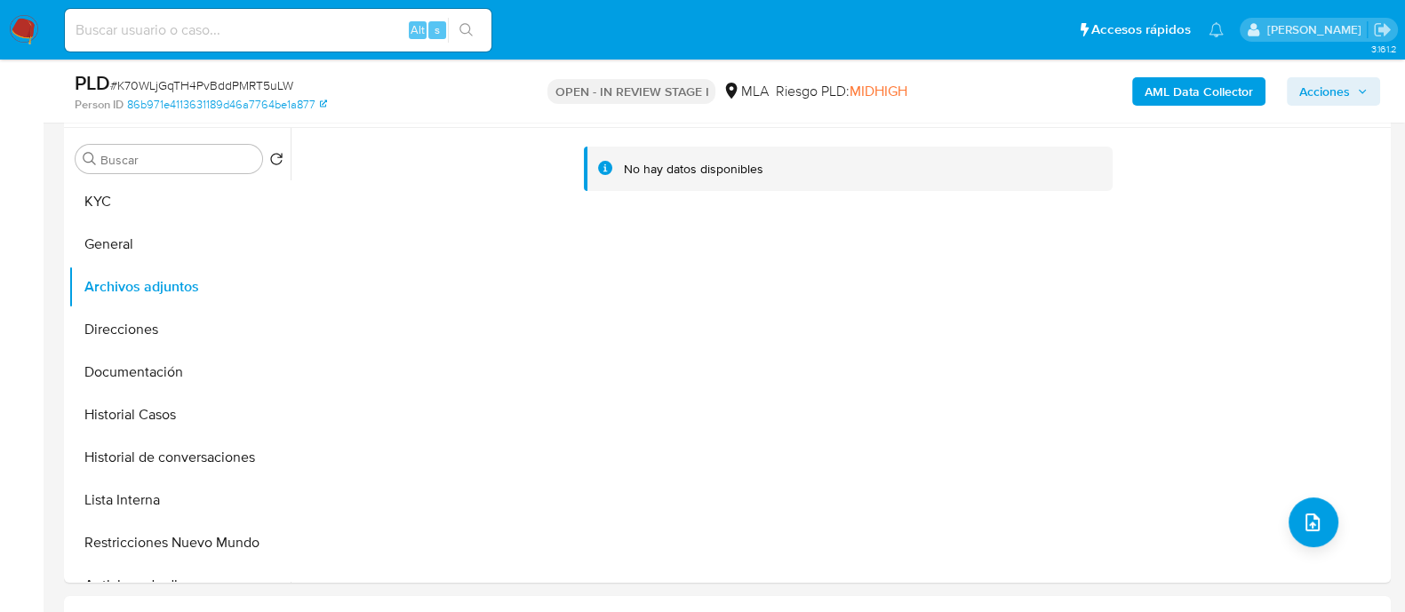
click at [1169, 87] on b "AML Data Collector" at bounding box center [1198, 91] width 108 height 28
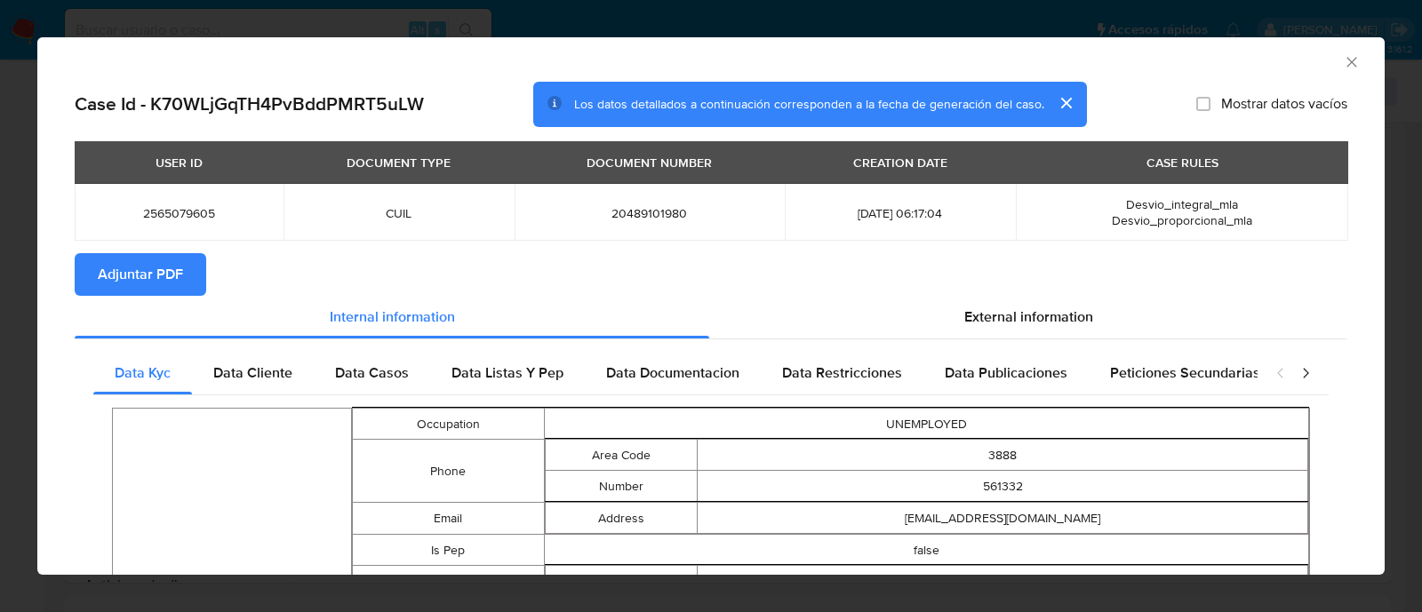
click at [169, 286] on span "Adjuntar PDF" at bounding box center [140, 274] width 85 height 39
click at [1342, 65] on icon "Cerrar ventana" at bounding box center [1351, 62] width 18 height 18
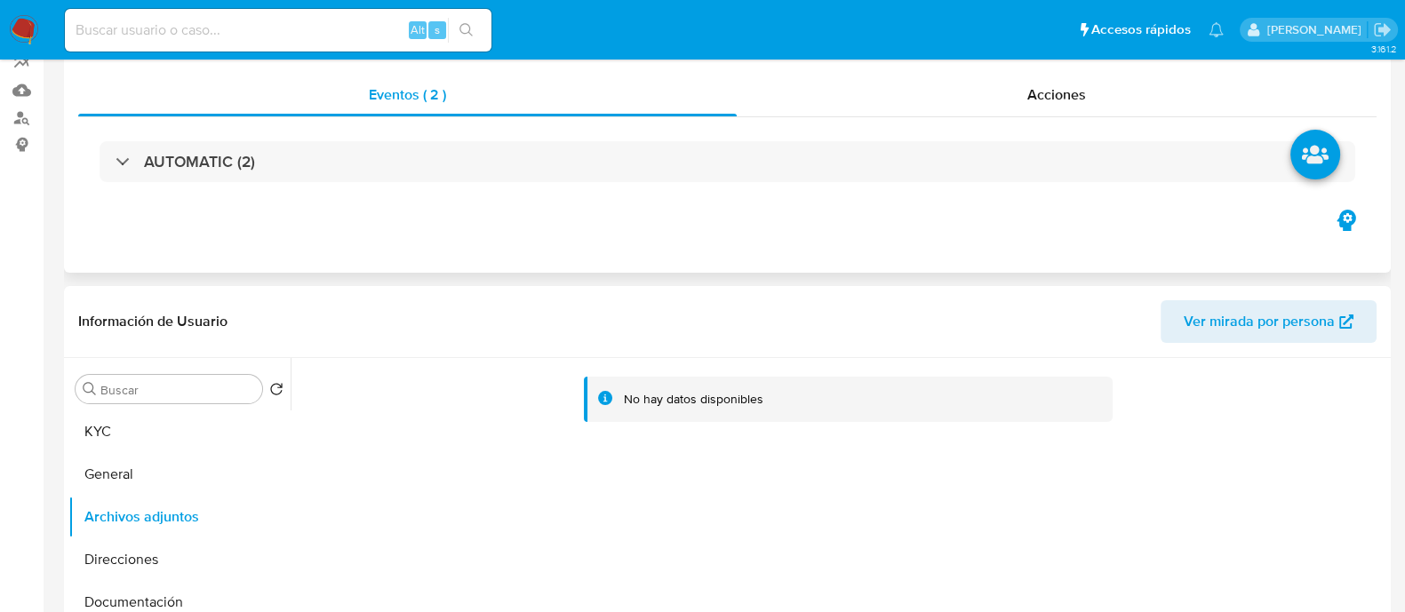
scroll to position [0, 0]
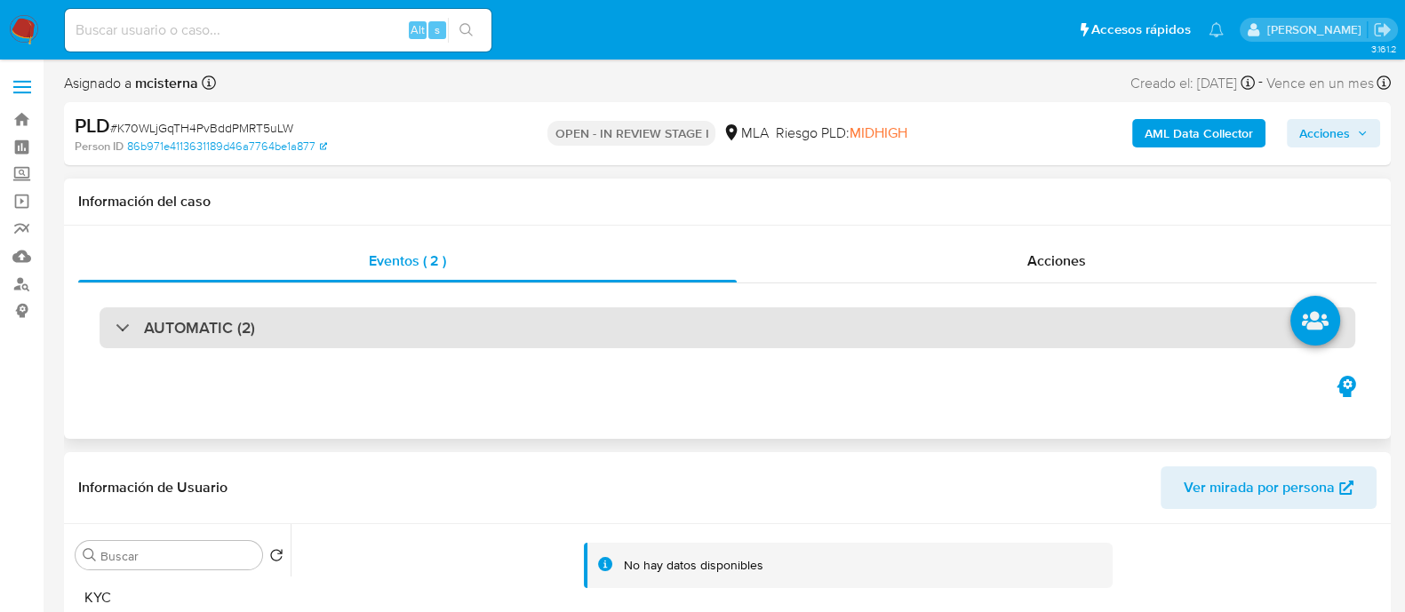
click at [289, 339] on div "AUTOMATIC (2)" at bounding box center [727, 327] width 1255 height 41
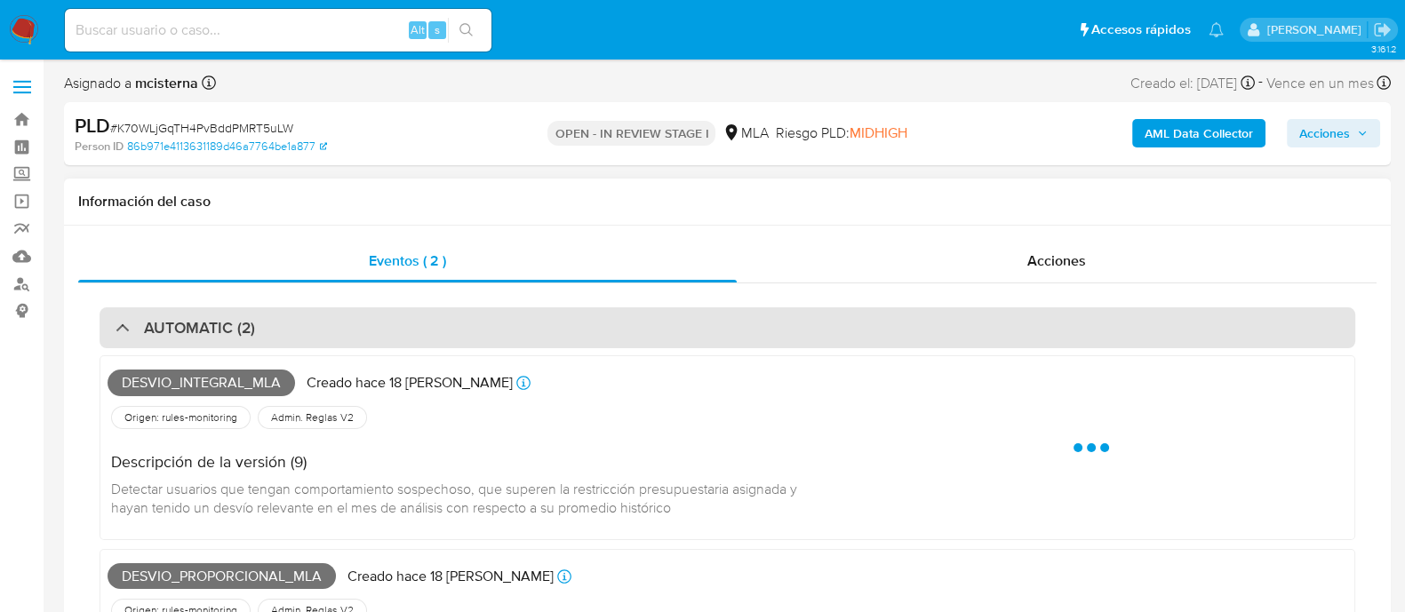
click at [289, 339] on div "AUTOMATIC (2)" at bounding box center [727, 327] width 1255 height 41
